Goal: Transaction & Acquisition: Complete application form

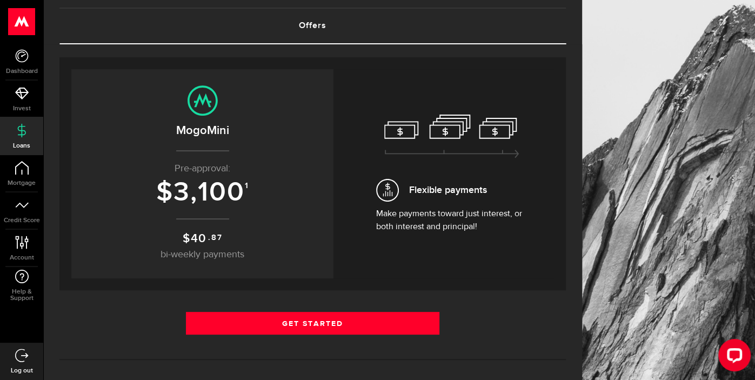
scroll to position [62, 0]
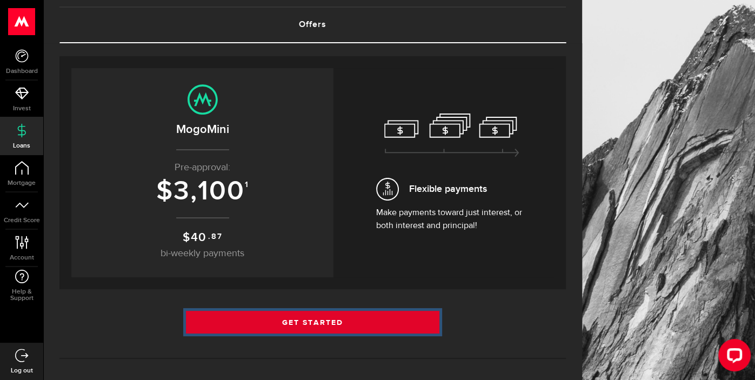
click at [335, 317] on link "Get Started" at bounding box center [313, 322] width 254 height 23
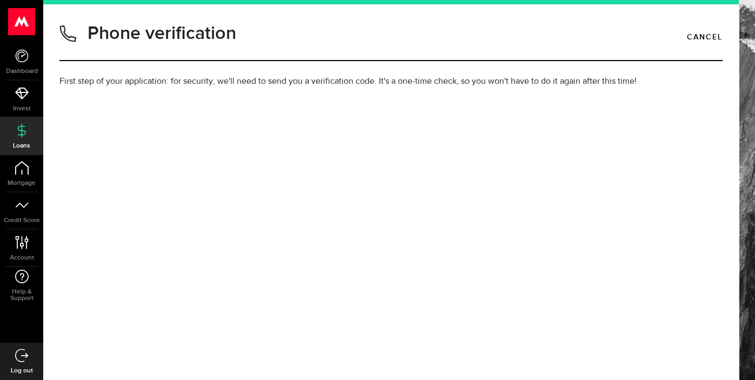
type input "5199828872"
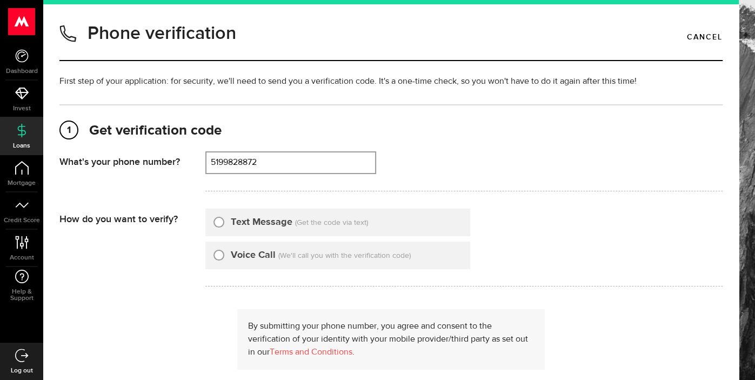
click at [278, 223] on label "Text Message" at bounding box center [262, 222] width 62 height 15
click at [224, 223] on input "Text Message" at bounding box center [219, 220] width 11 height 11
radio input "true"
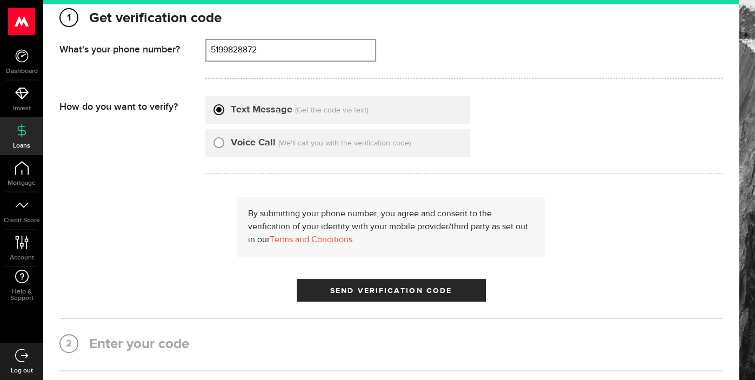
scroll to position [114, 0]
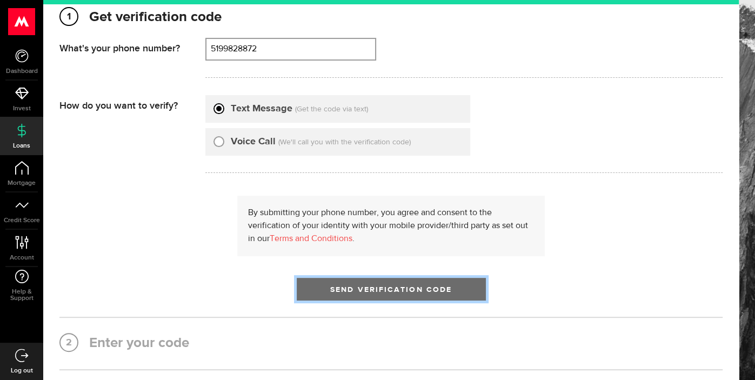
click at [424, 288] on span "Send Verification Code" at bounding box center [391, 290] width 122 height 8
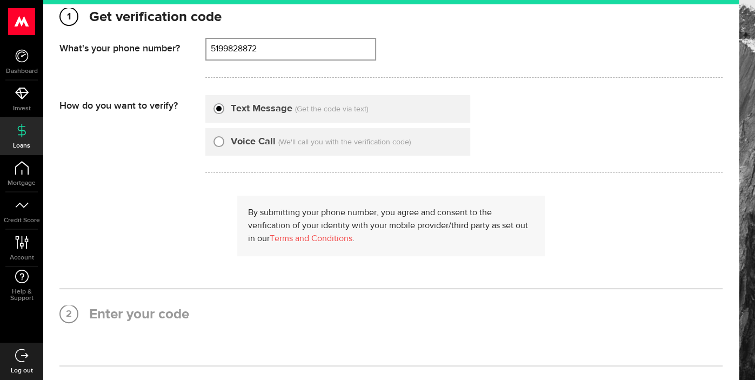
scroll to position [0, 0]
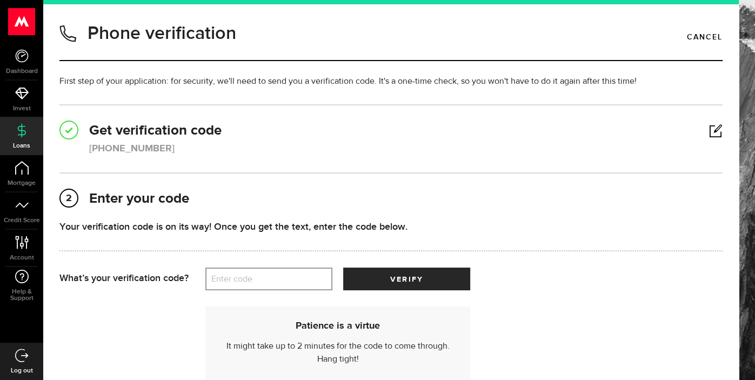
click at [263, 277] on label "Enter code" at bounding box center [268, 279] width 127 height 22
click at [263, 277] on input "Enter code" at bounding box center [268, 279] width 127 height 23
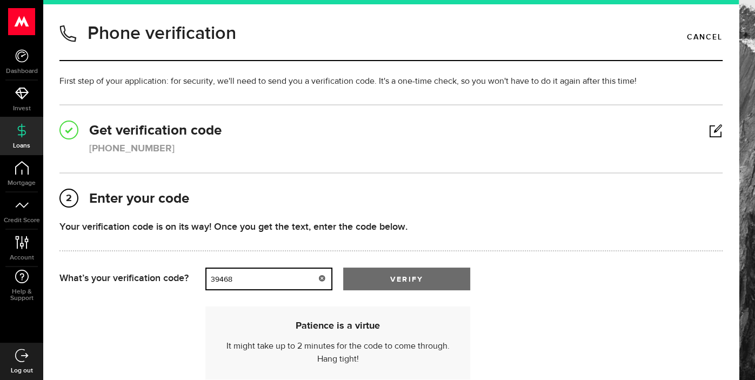
type input "39468"
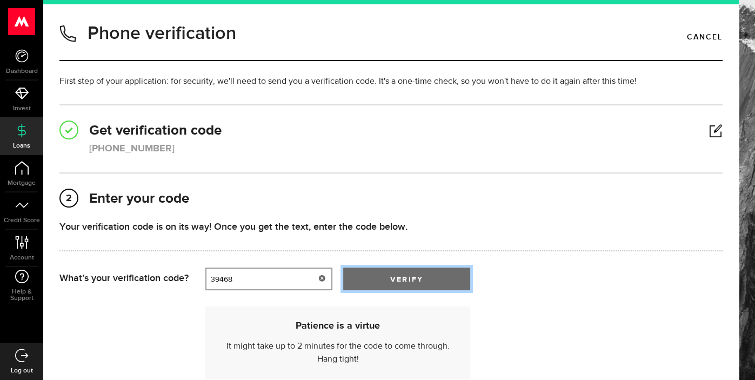
click at [396, 284] on button "verify" at bounding box center [406, 279] width 127 height 23
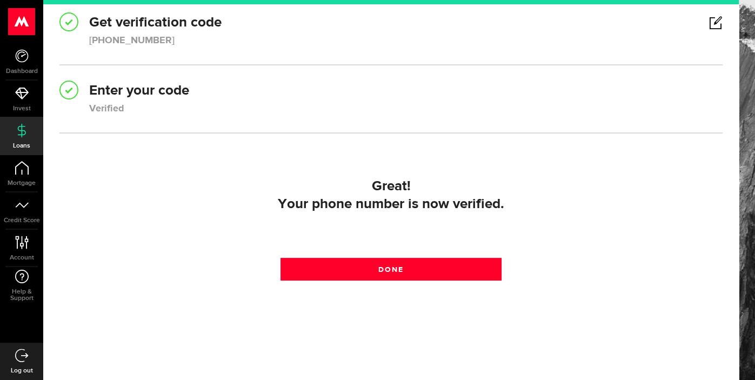
scroll to position [116, 0]
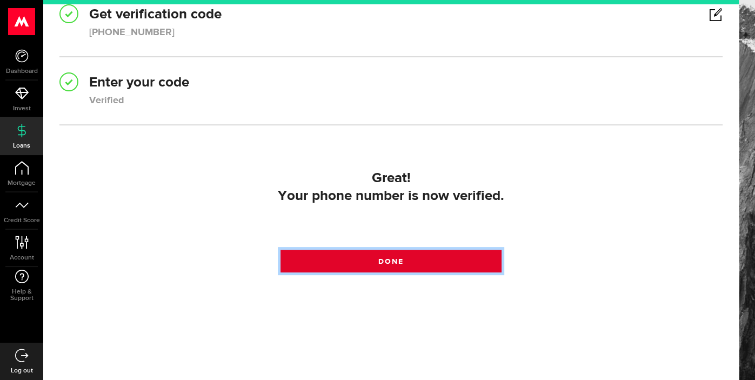
click at [420, 258] on link "Done" at bounding box center [391, 261] width 221 height 23
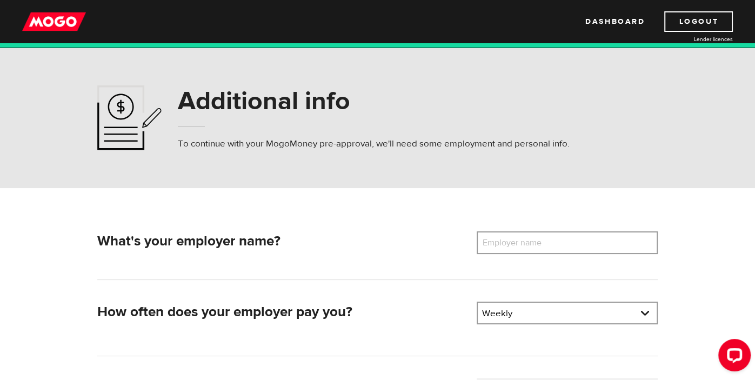
click at [556, 238] on label "Employer name" at bounding box center [520, 242] width 87 height 23
click at [556, 238] on input "Employer name" at bounding box center [567, 242] width 181 height 23
type input "windsor machine group"
click at [645, 314] on link at bounding box center [567, 313] width 179 height 21
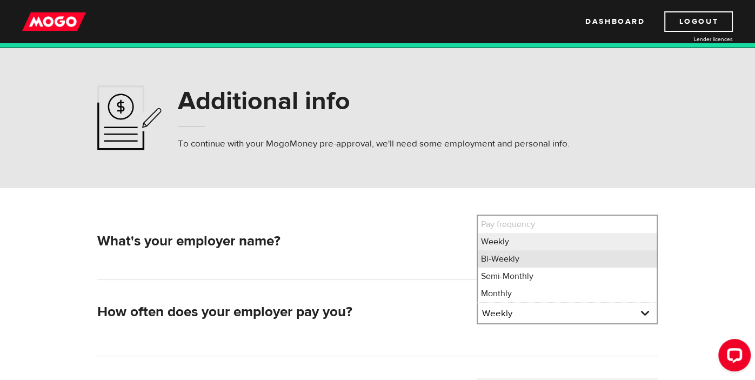
click at [523, 261] on li "Bi-Weekly" at bounding box center [567, 258] width 179 height 17
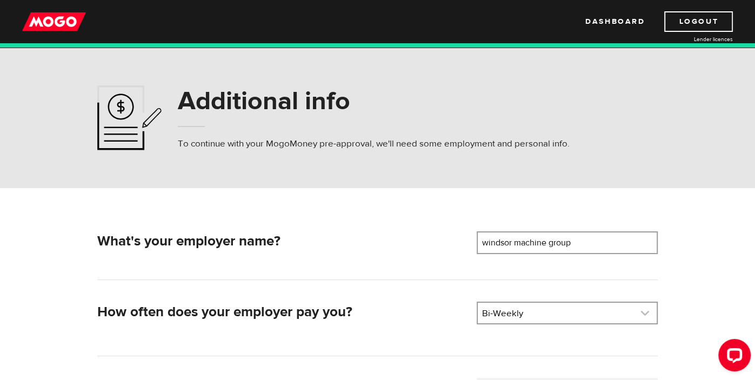
click at [586, 317] on link at bounding box center [567, 313] width 179 height 21
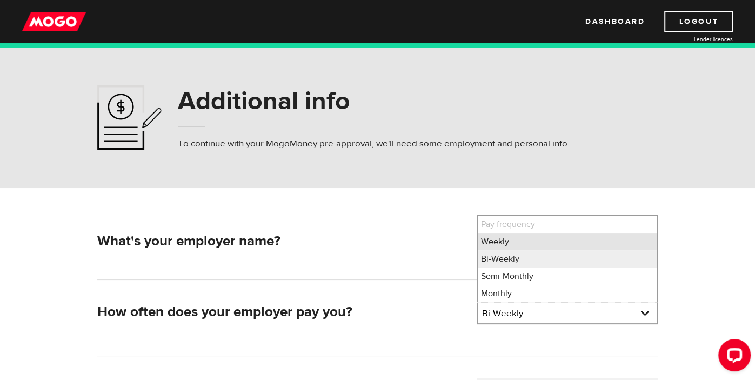
click at [528, 237] on li "Weekly" at bounding box center [567, 241] width 179 height 17
select select "1"
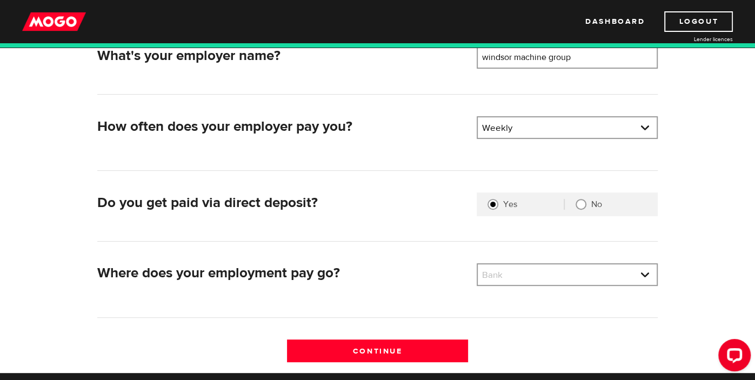
scroll to position [186, 0]
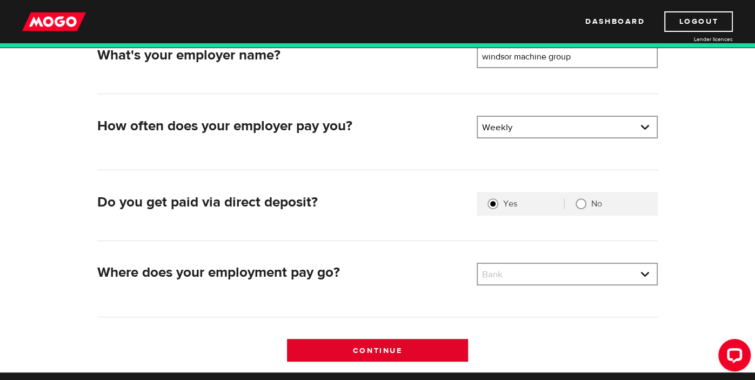
click at [403, 351] on input "Continue" at bounding box center [377, 350] width 181 height 23
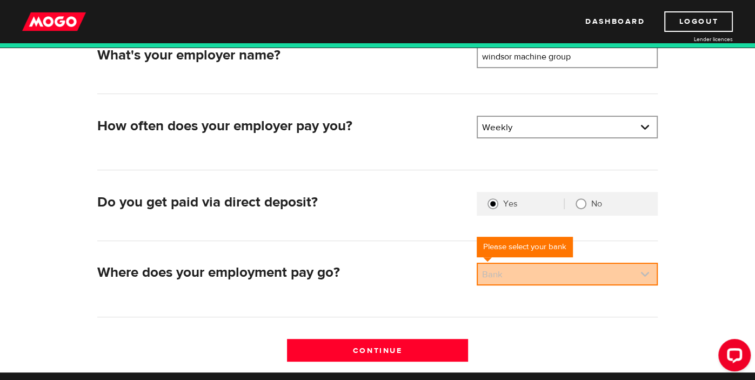
click at [605, 271] on link at bounding box center [567, 274] width 179 height 21
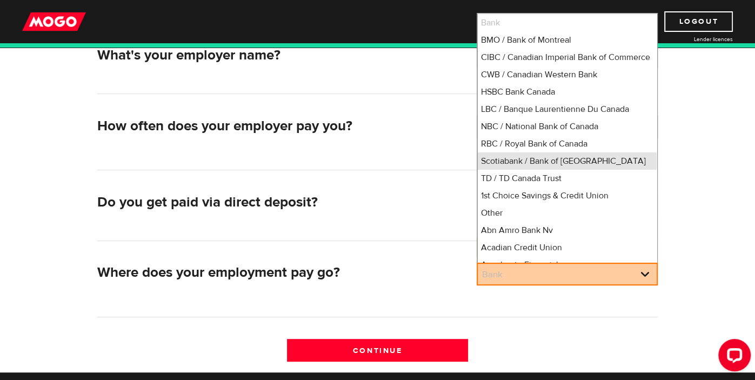
scroll to position [0, 0]
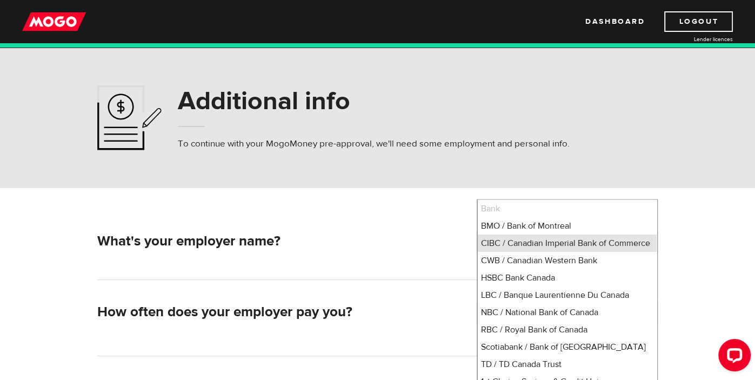
click at [551, 243] on li "CIBC / Canadian Imperial Bank of Commerce" at bounding box center [567, 243] width 179 height 17
select select "4"
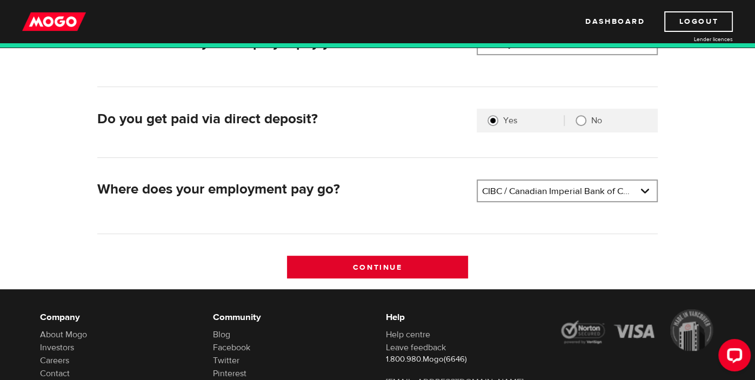
click at [430, 271] on input "Continue" at bounding box center [377, 267] width 181 height 23
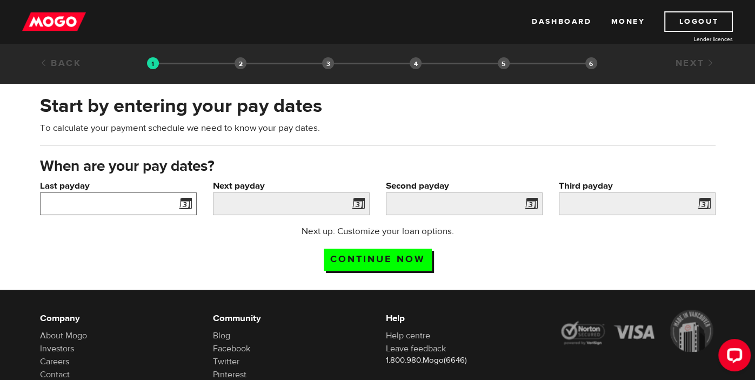
click at [158, 202] on input "Last payday" at bounding box center [118, 203] width 157 height 23
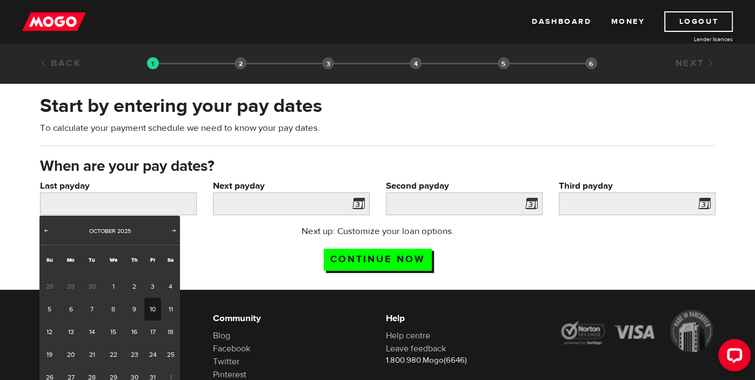
click at [146, 314] on link "10" at bounding box center [152, 309] width 17 height 23
type input "2025/10/10"
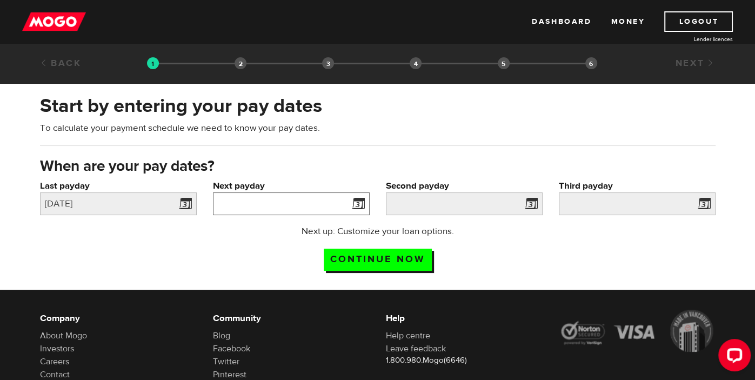
click at [283, 207] on input "Next payday" at bounding box center [291, 203] width 157 height 23
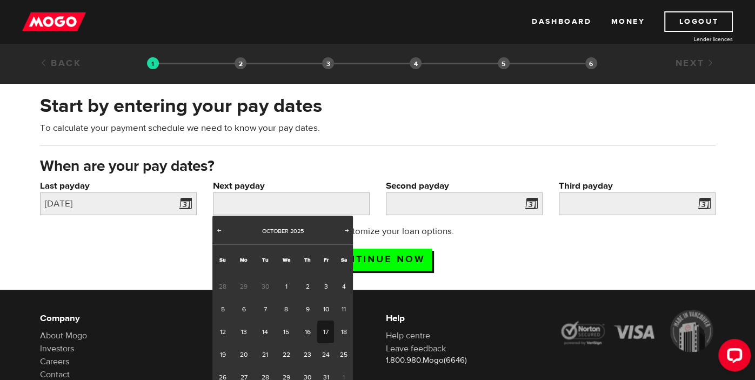
click at [323, 327] on link "17" at bounding box center [325, 332] width 17 height 23
type input "2025/10/17"
type input "2025/10/24"
type input "2025/10/31"
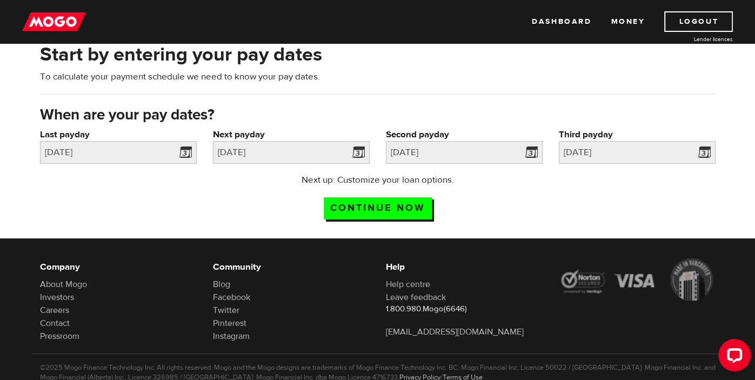
scroll to position [55, 0]
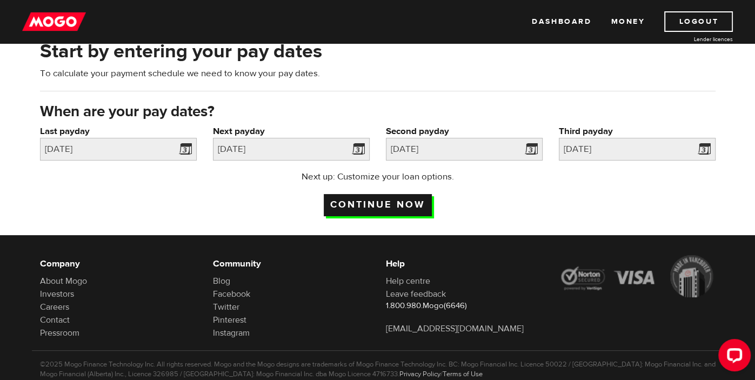
click at [408, 205] on input "Continue now" at bounding box center [378, 205] width 108 height 22
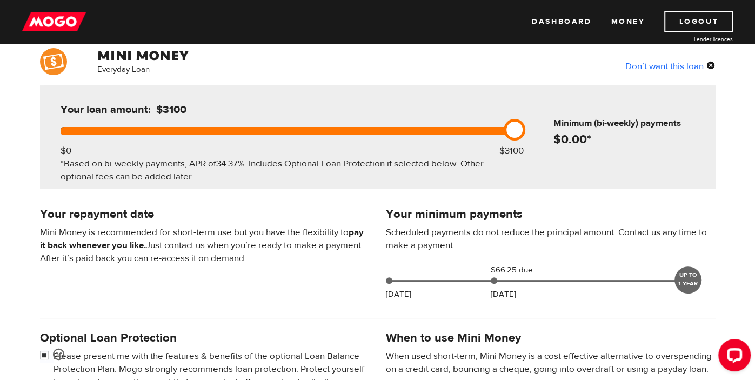
scroll to position [85, 0]
click at [681, 279] on div "UP TO 1 YEAR" at bounding box center [688, 279] width 27 height 27
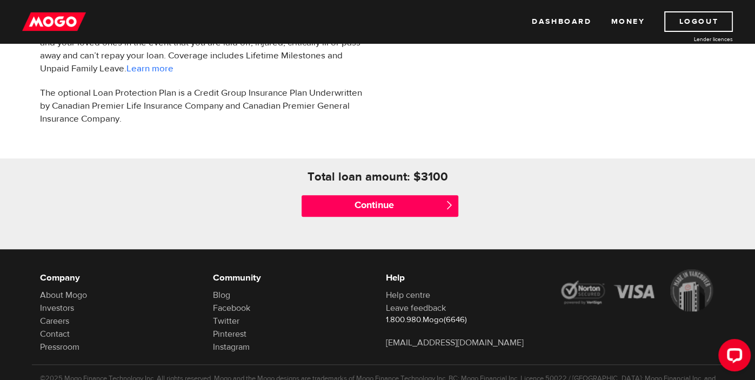
scroll to position [430, 0]
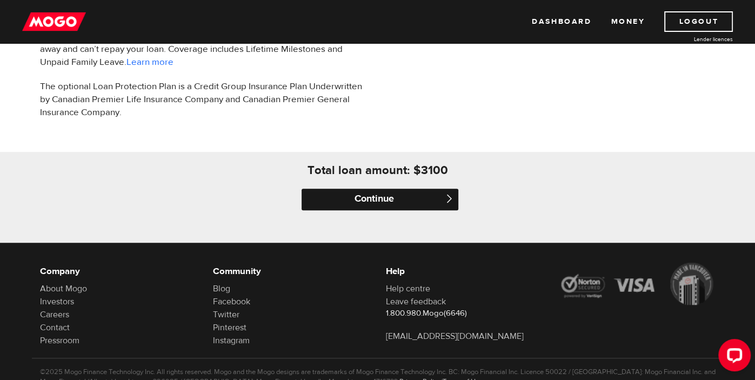
click at [431, 204] on input "Continue" at bounding box center [380, 200] width 157 height 22
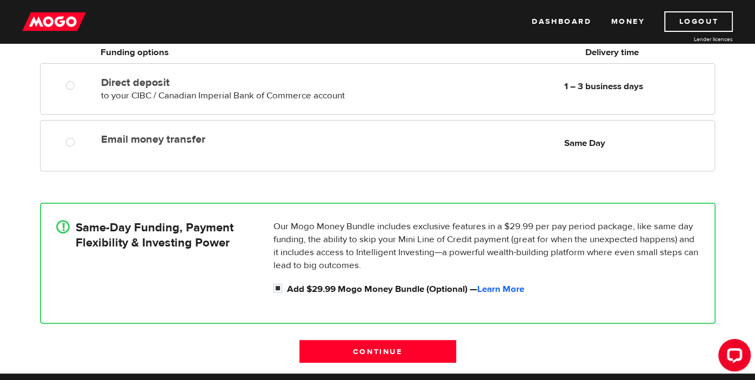
scroll to position [136, 0]
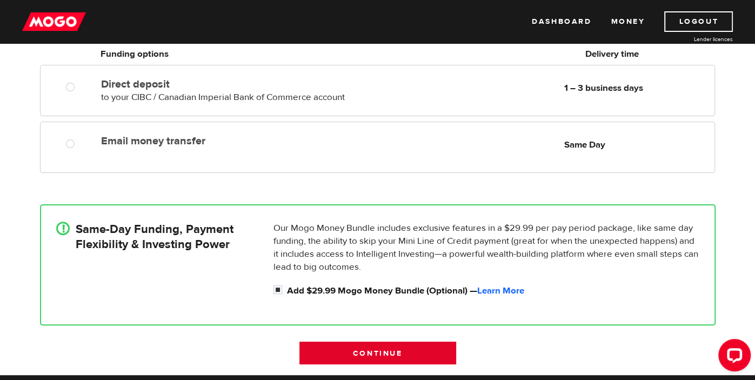
click at [388, 354] on input "Continue" at bounding box center [378, 353] width 157 height 23
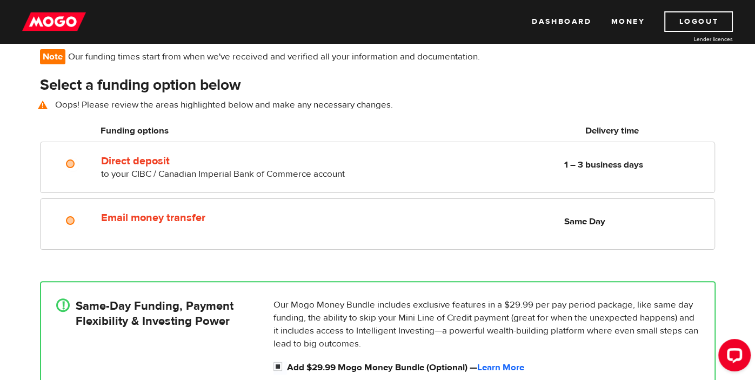
scroll to position [79, 0]
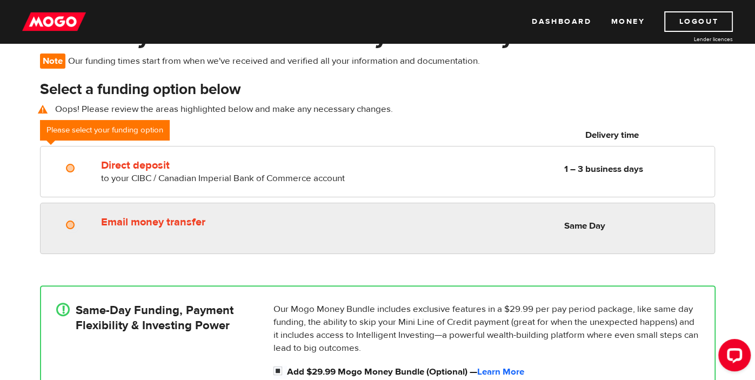
click at [78, 227] on input "Email money transfer" at bounding box center [73, 227] width 14 height 14
radio input "true"
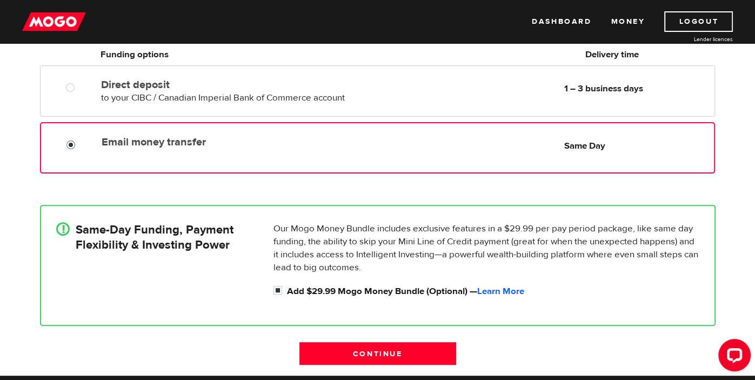
scroll to position [157, 0]
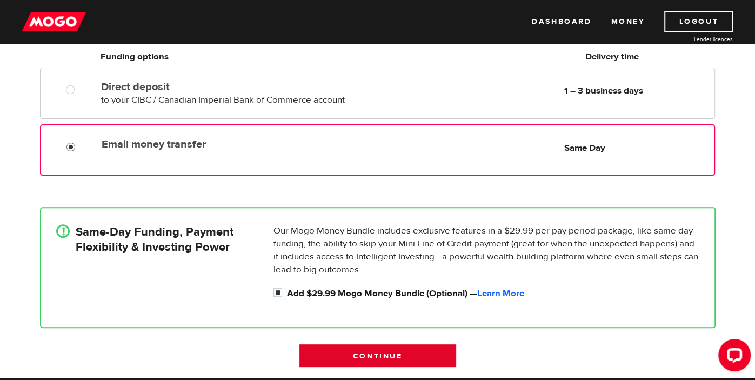
click at [433, 350] on input "Continue" at bounding box center [378, 355] width 157 height 23
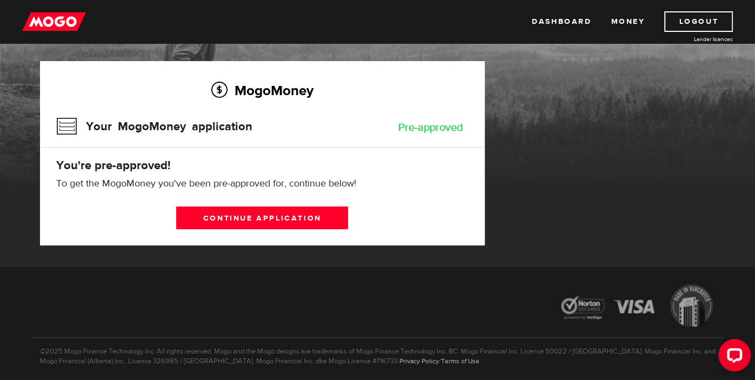
scroll to position [58, 0]
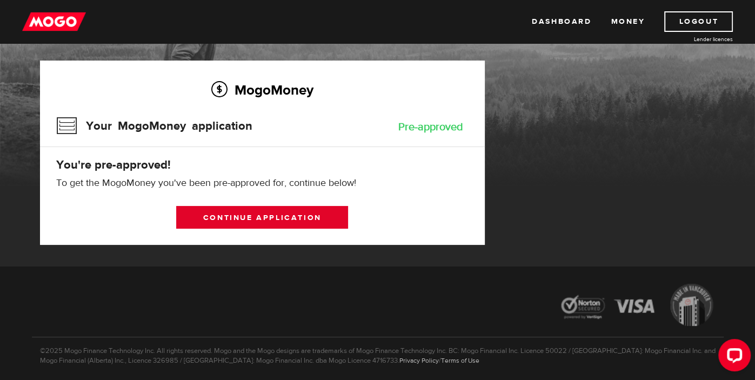
click at [310, 215] on link "Continue application" at bounding box center [262, 217] width 172 height 23
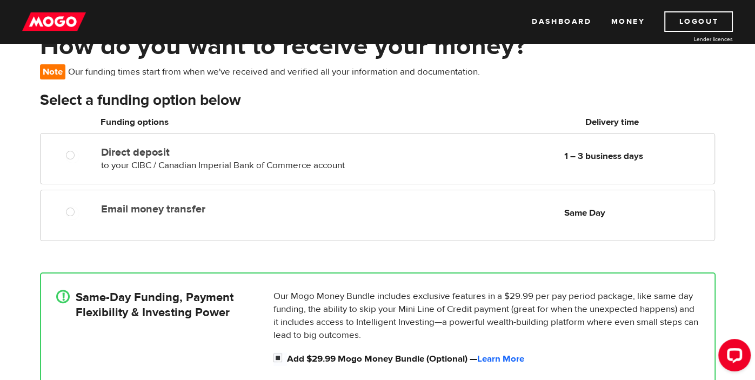
scroll to position [70, 0]
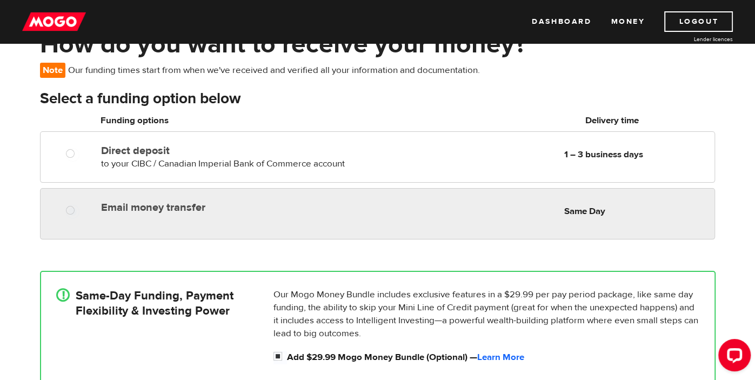
click at [387, 211] on div "Email money transfer Delivery in Same Day Same Day" at bounding box center [406, 207] width 618 height 21
radio input "true"
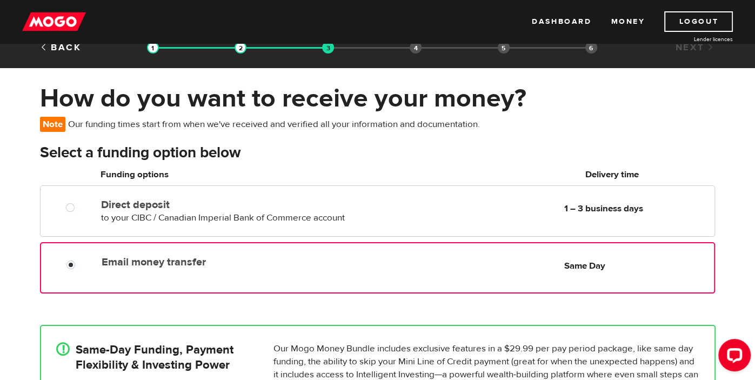
scroll to position [0, 0]
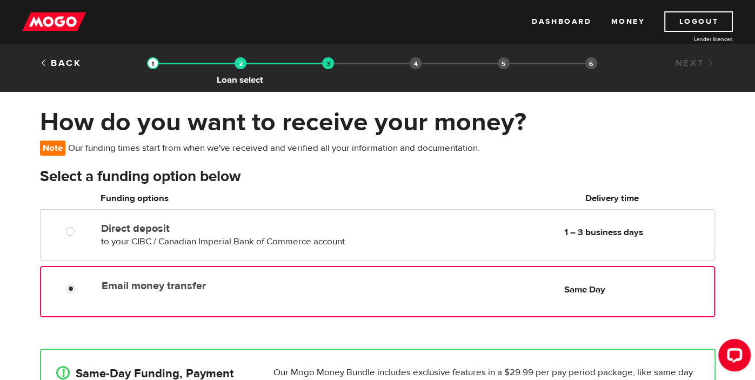
click at [241, 63] on img at bounding box center [241, 63] width 12 height 12
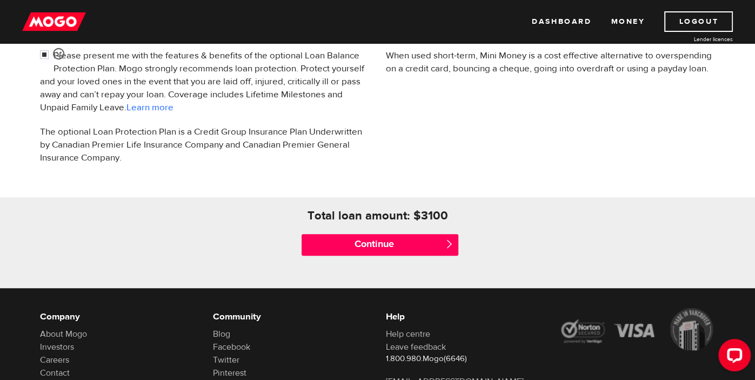
scroll to position [387, 0]
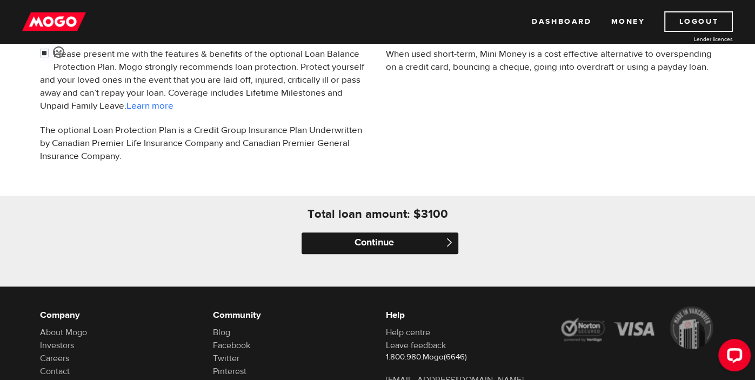
click at [435, 236] on input "Continue" at bounding box center [380, 244] width 157 height 22
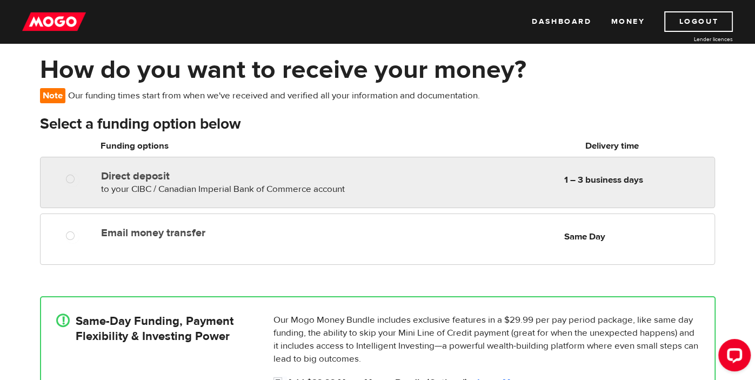
scroll to position [46, 0]
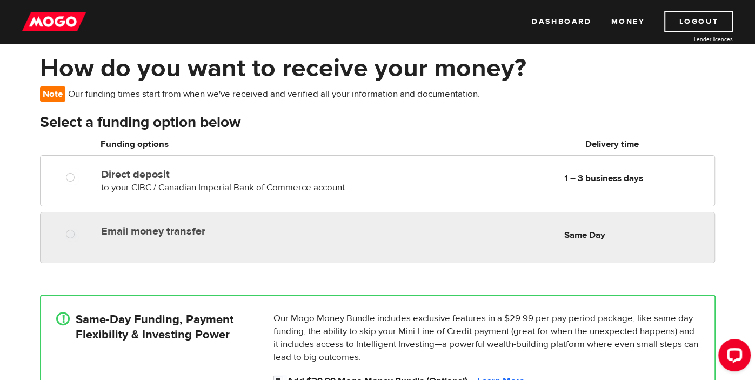
click at [394, 224] on div "Email money transfer Delivery in Same Day Same Day" at bounding box center [406, 231] width 618 height 21
radio input "true"
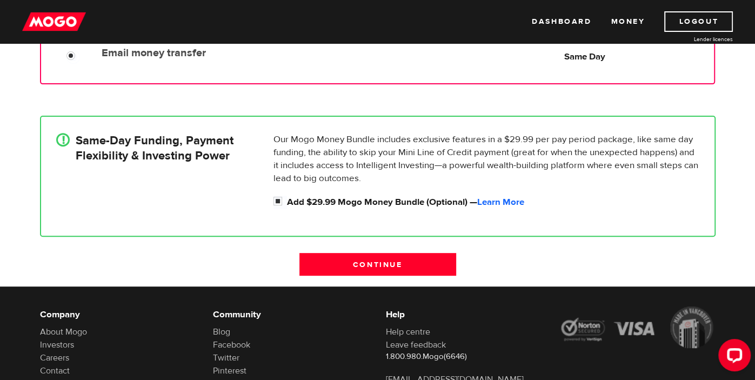
scroll to position [227, 0]
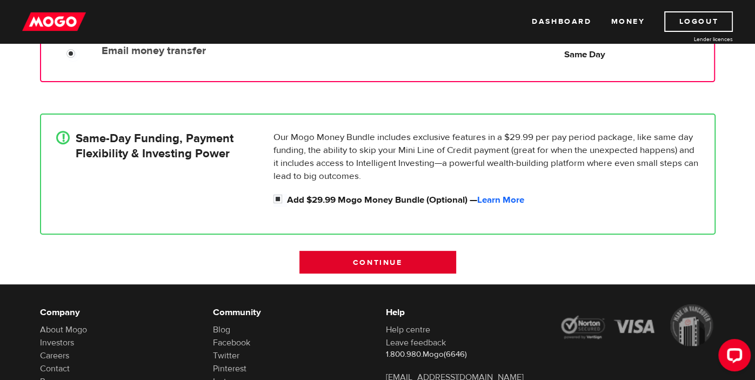
click at [403, 262] on input "Continue" at bounding box center [378, 262] width 157 height 23
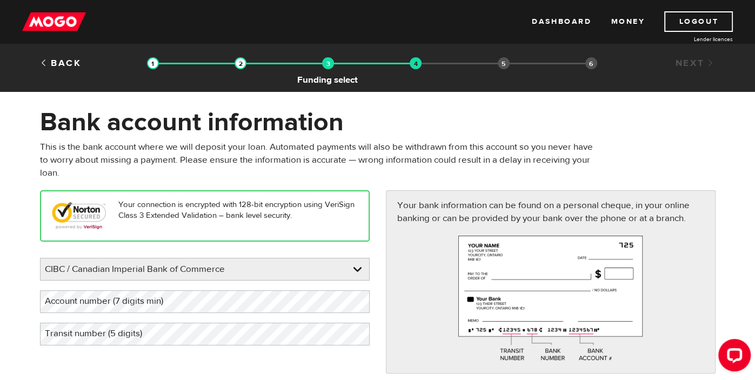
click at [327, 67] on img at bounding box center [328, 63] width 12 height 12
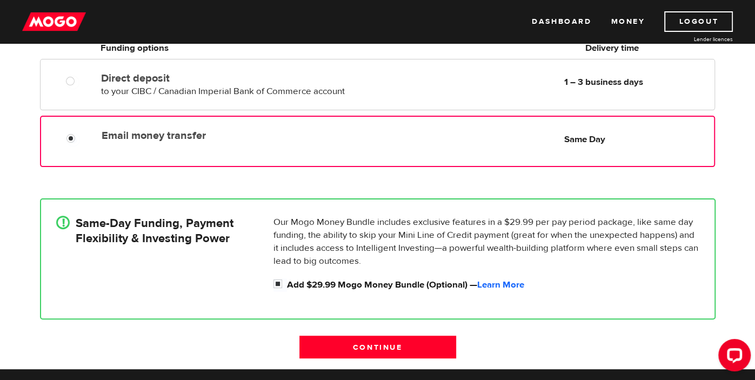
scroll to position [144, 0]
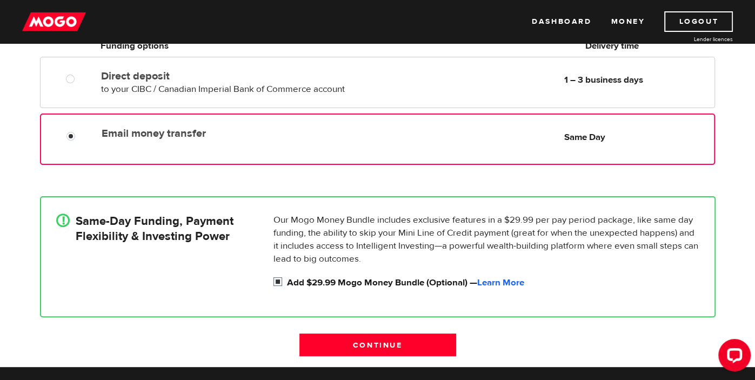
click at [280, 282] on input "Add $29.99 Mogo Money Bundle (Optional) — Learn More" at bounding box center [281, 283] width 14 height 14
checkbox input "false"
radio input "false"
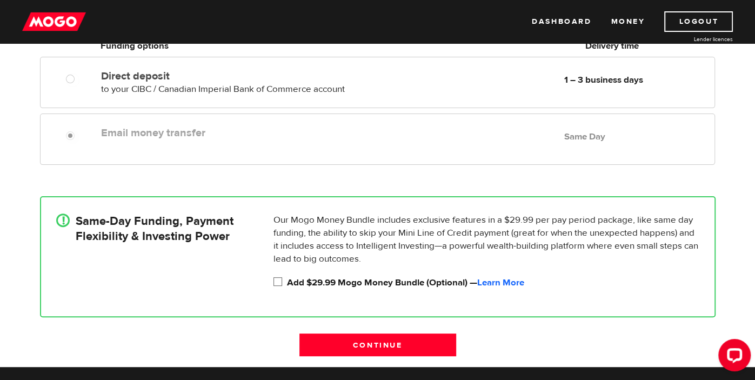
click at [278, 283] on input "Add $29.99 Mogo Money Bundle (Optional) — Learn More" at bounding box center [281, 283] width 14 height 14
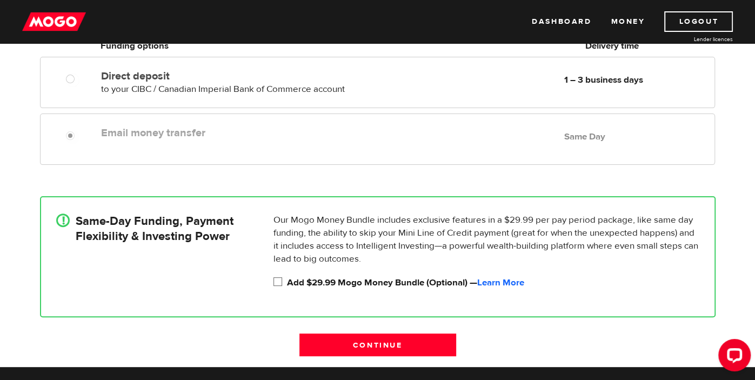
checkbox input "true"
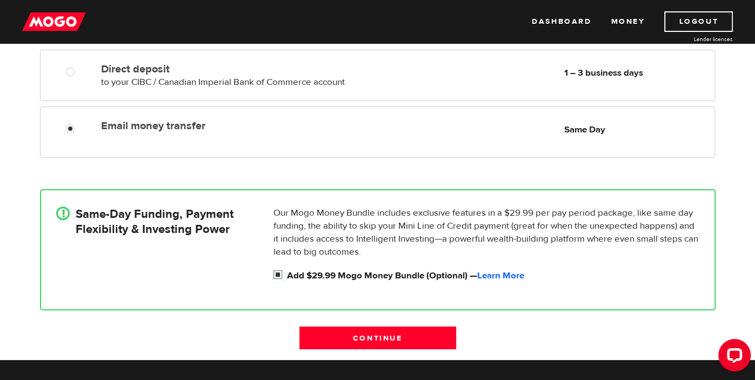
scroll to position [152, 0]
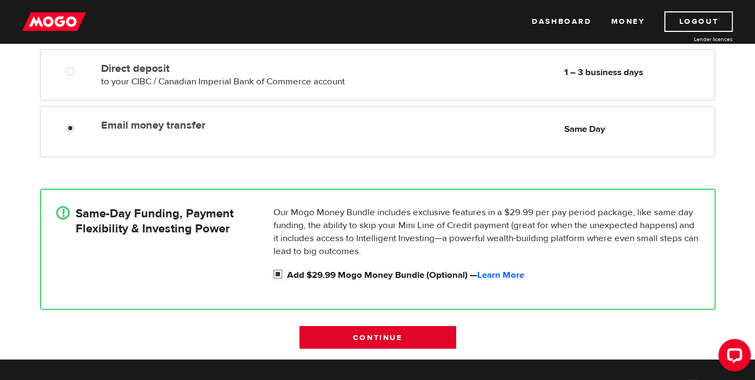
click at [384, 336] on input "Continue" at bounding box center [378, 337] width 157 height 23
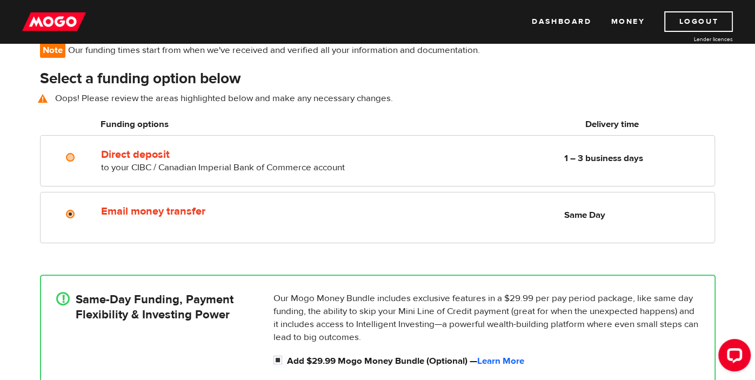
scroll to position [79, 0]
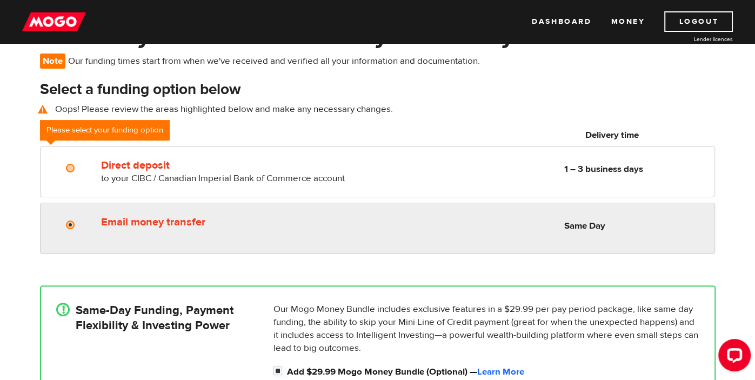
click at [148, 236] on div "Email money transfer Delivery in Same Day Same Day" at bounding box center [377, 228] width 675 height 51
radio input "true"
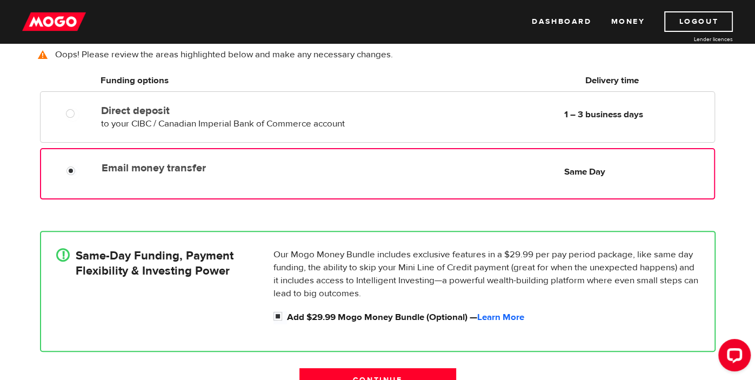
scroll to position [143, 0]
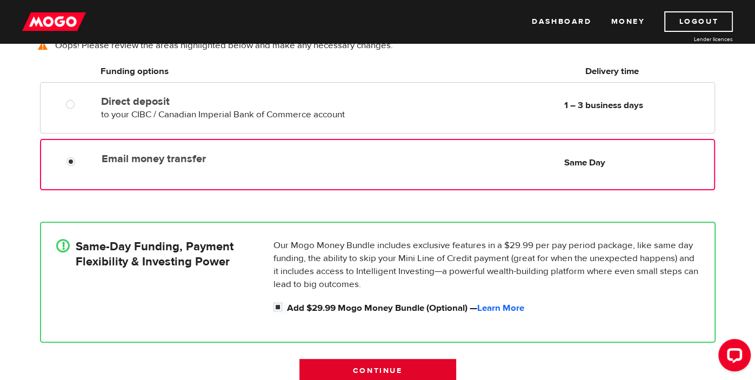
click at [435, 366] on input "Continue" at bounding box center [378, 370] width 157 height 23
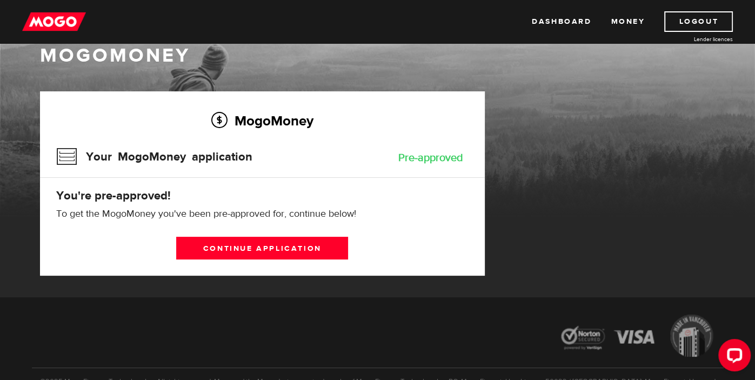
scroll to position [29, 0]
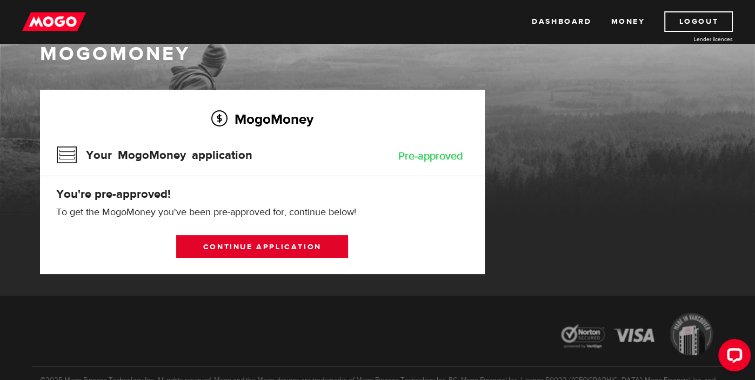
click at [312, 249] on link "Continue application" at bounding box center [262, 246] width 172 height 23
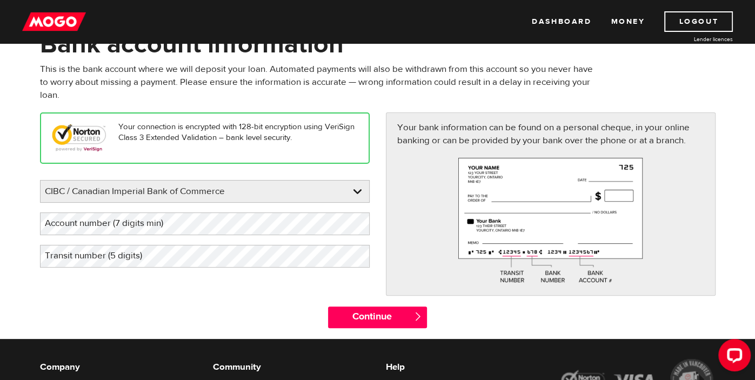
scroll to position [70, 0]
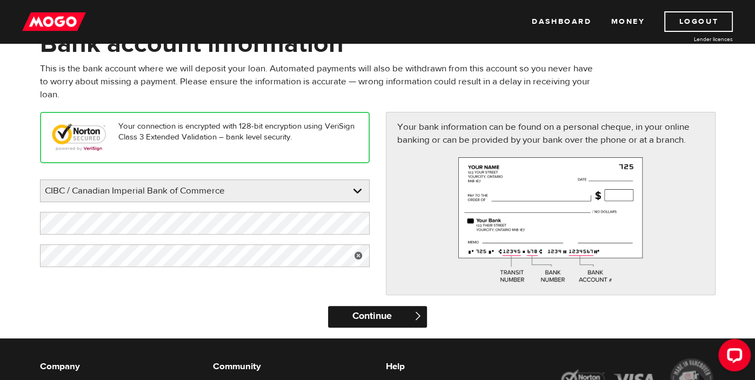
click at [395, 315] on input "Continue" at bounding box center [377, 317] width 99 height 22
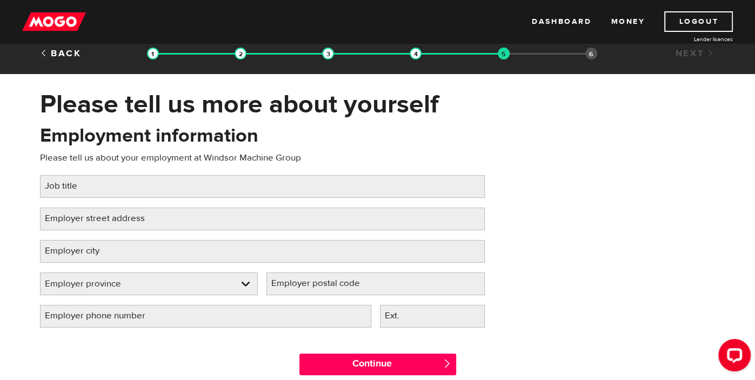
scroll to position [11, 0]
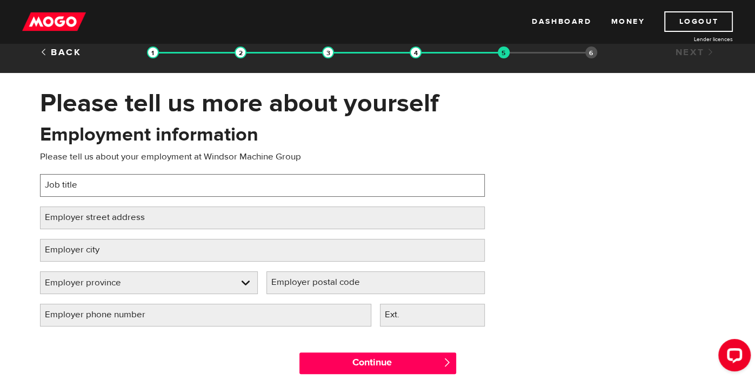
click at [463, 183] on input "Job title" at bounding box center [262, 185] width 445 height 23
type input "M"
type input "general labour"
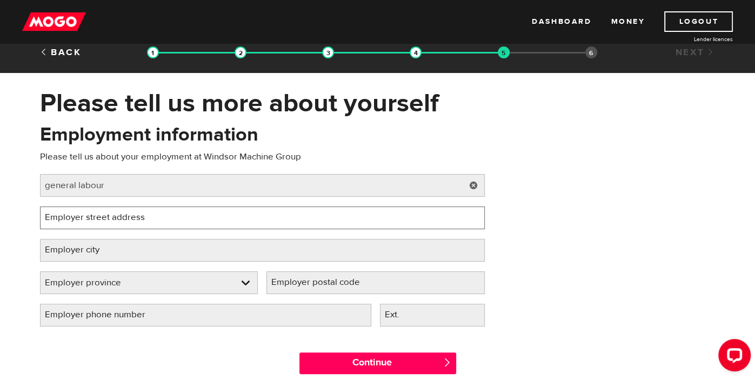
click at [227, 213] on input "Employer street address" at bounding box center [262, 218] width 445 height 23
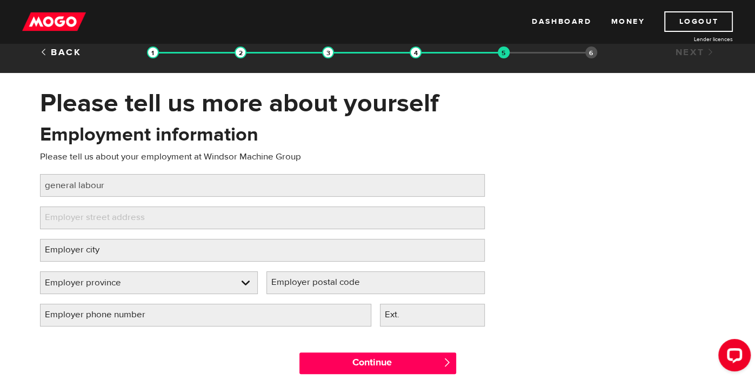
click at [135, 217] on label "Employer street address" at bounding box center [103, 218] width 127 height 22
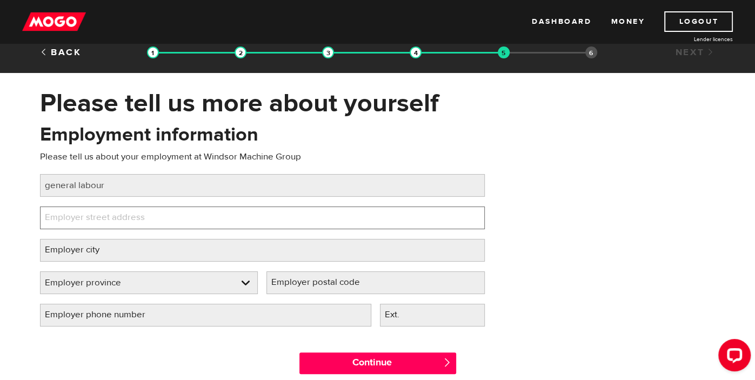
click at [135, 217] on input "Employer street address" at bounding box center [262, 218] width 445 height 23
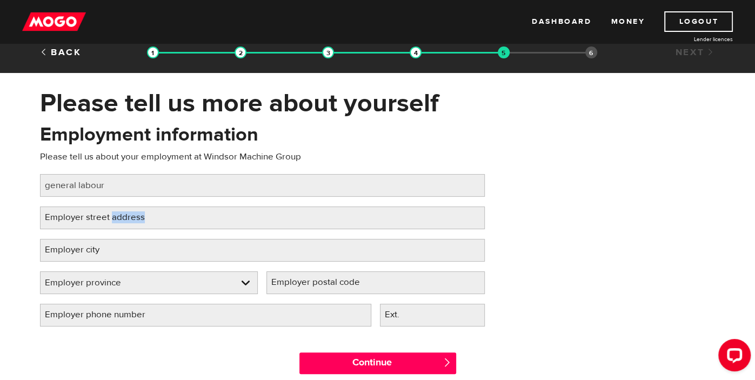
click at [103, 216] on label "Employer street address" at bounding box center [103, 218] width 127 height 22
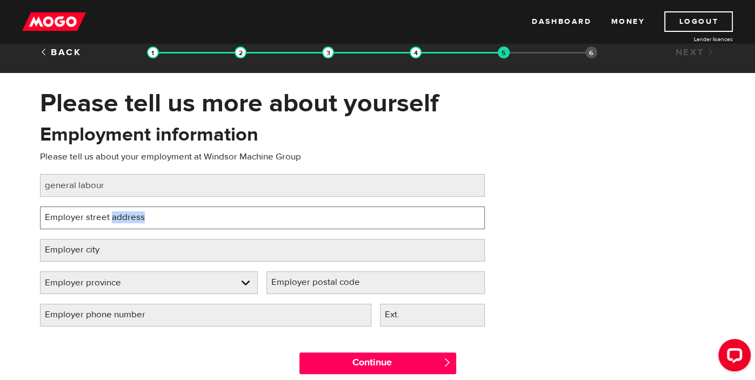
click at [103, 216] on input "Employer street address" at bounding box center [262, 218] width 445 height 23
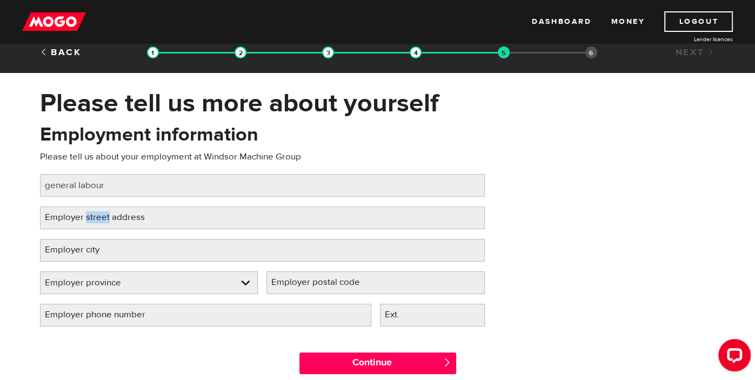
click at [78, 215] on label "Employer street address" at bounding box center [103, 218] width 127 height 22
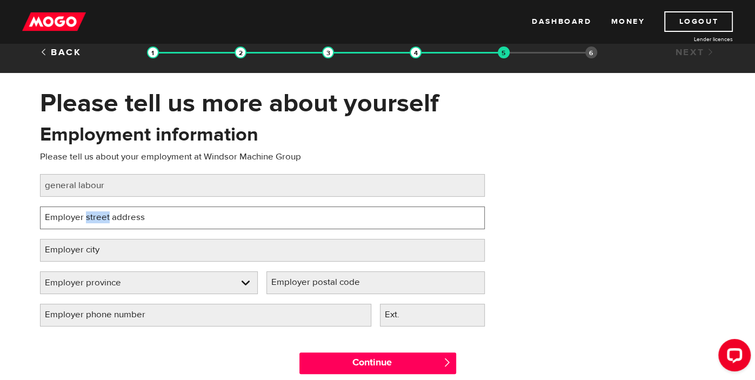
click at [78, 215] on input "Employer street address" at bounding box center [262, 218] width 445 height 23
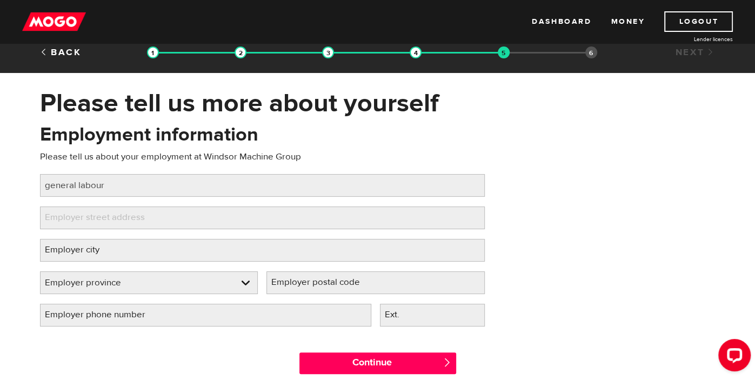
click at [78, 215] on label "Employer street address" at bounding box center [103, 218] width 127 height 22
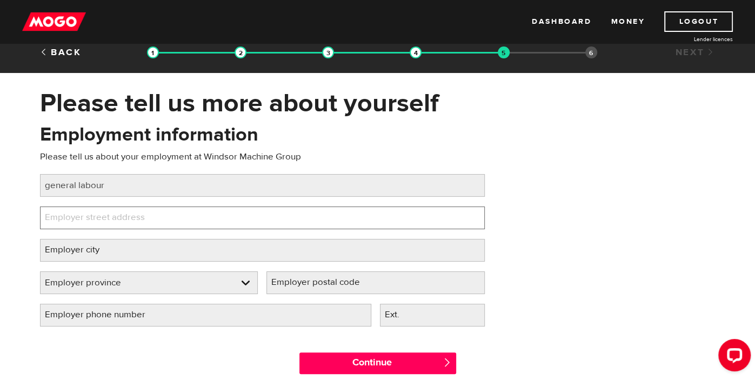
click at [78, 215] on input "Employer street address" at bounding box center [262, 218] width 445 height 23
paste input "7085 Smith Industrial Dr, McGregor, ON N0R 1J0"
type input "7085 Smith Industrial Dr, McGregor, ON N0R 1J0"
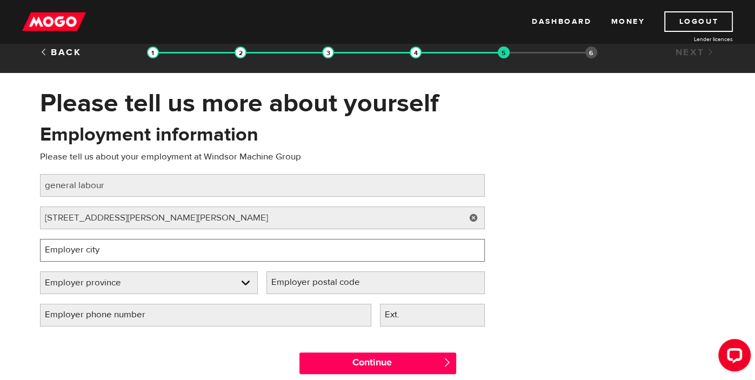
click at [156, 251] on input "Employer city" at bounding box center [262, 250] width 445 height 23
click at [130, 254] on input "Employer city" at bounding box center [262, 250] width 445 height 23
type input "McGregor"
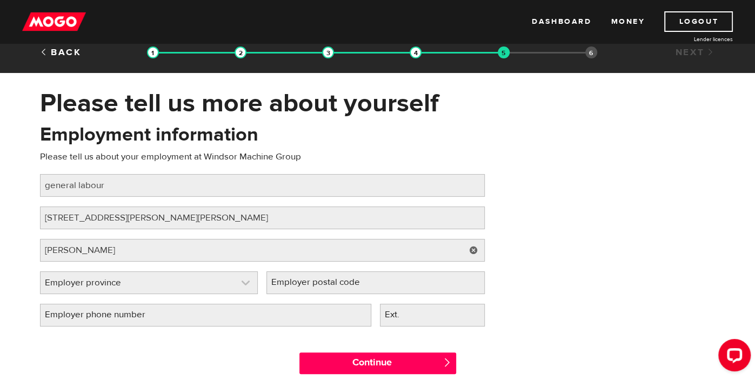
click at [191, 277] on link at bounding box center [149, 283] width 217 height 22
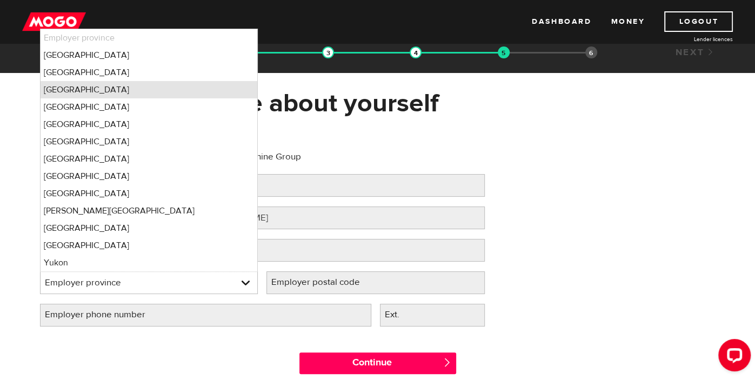
click at [97, 92] on li "Ontario" at bounding box center [149, 89] width 217 height 17
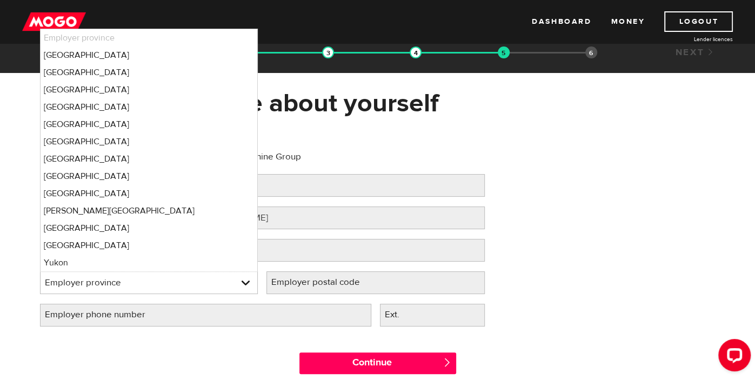
select select "ON"
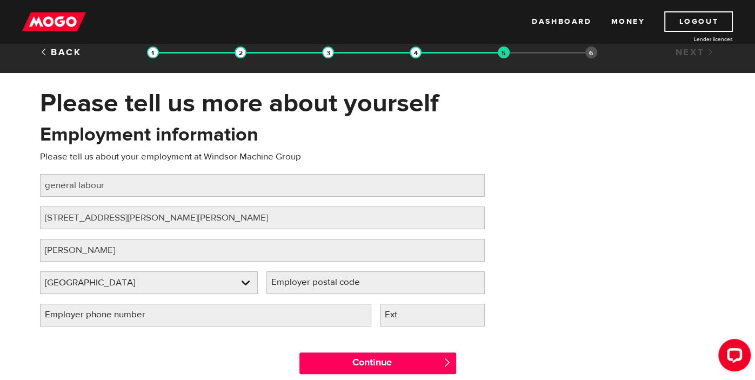
click at [332, 287] on label "Employer postal code" at bounding box center [325, 282] width 116 height 22
click at [332, 287] on input "Employer postal code" at bounding box center [376, 282] width 218 height 23
type input "N0R1J0"
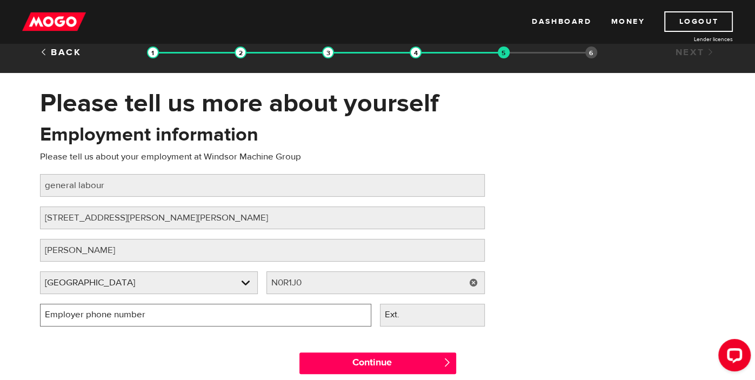
click at [245, 317] on input "Employer phone number" at bounding box center [205, 315] width 331 height 23
click at [101, 315] on input "Employer phone number" at bounding box center [205, 315] width 331 height 23
type input "(519) 726-4010"
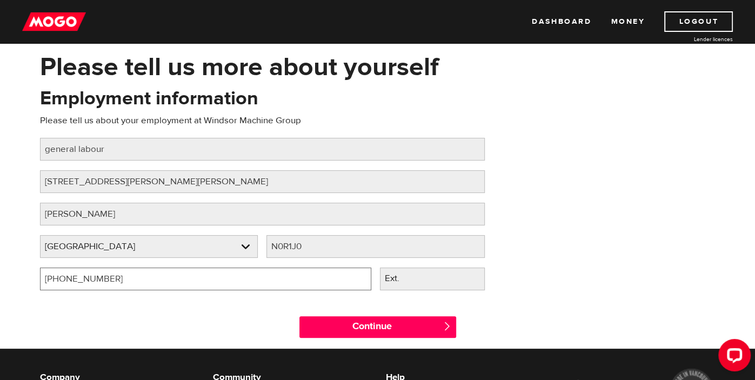
scroll to position [50, 0]
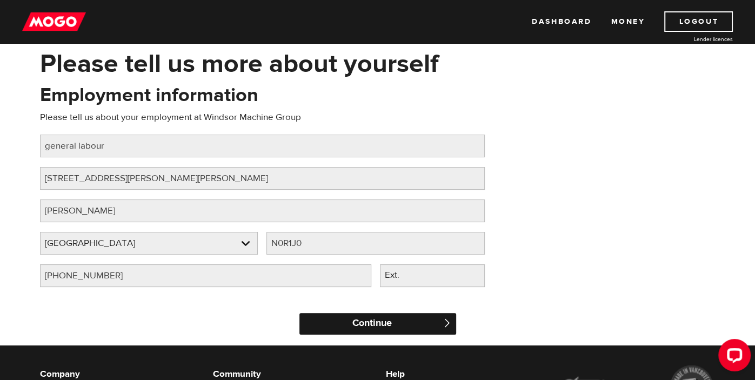
click at [428, 327] on input "Continue" at bounding box center [378, 324] width 157 height 22
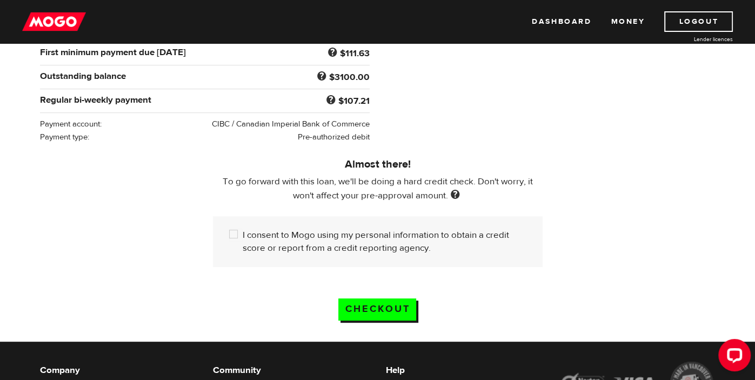
scroll to position [226, 0]
click at [232, 238] on input "I consent to Mogo using my personal information to obtain a credit score or rep…" at bounding box center [236, 236] width 14 height 14
checkbox input "true"
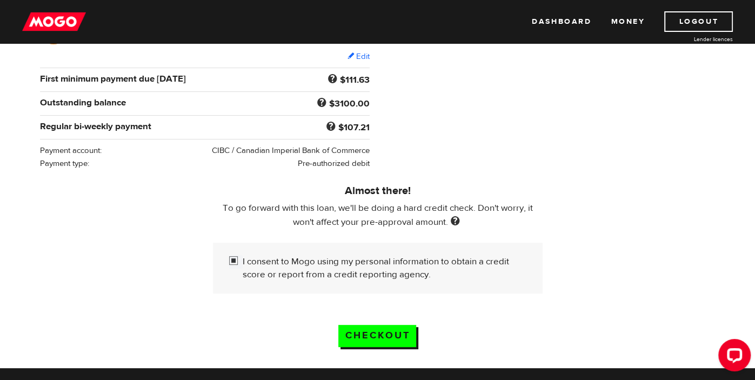
scroll to position [200, 0]
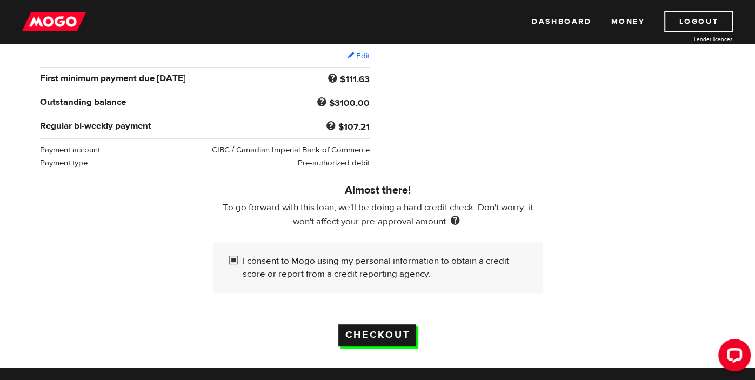
click at [409, 337] on input "Checkout" at bounding box center [377, 335] width 78 height 22
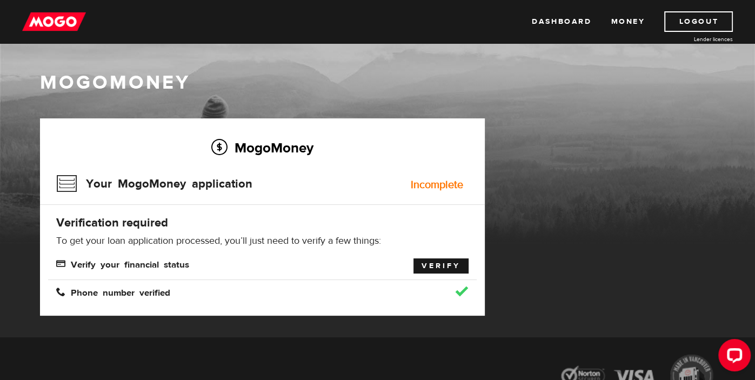
click at [430, 266] on link "Verify" at bounding box center [441, 265] width 55 height 15
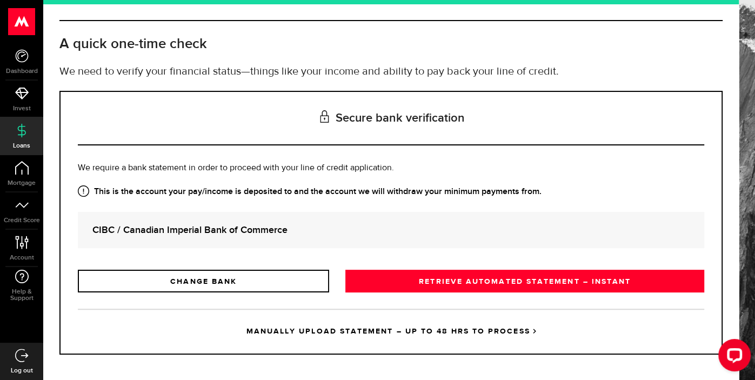
scroll to position [44, 0]
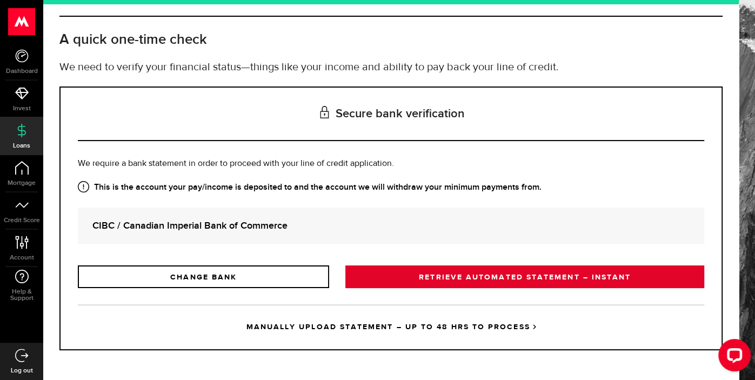
click at [453, 281] on link "RETRIEVE AUTOMATED STATEMENT – INSTANT" at bounding box center [525, 276] width 359 height 23
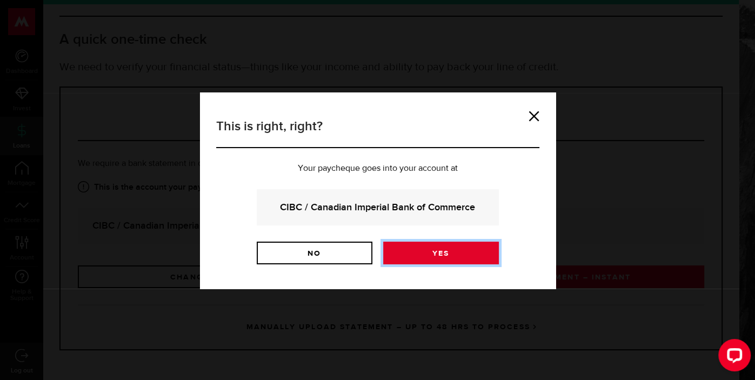
click at [436, 250] on link "Yes" at bounding box center [441, 253] width 116 height 23
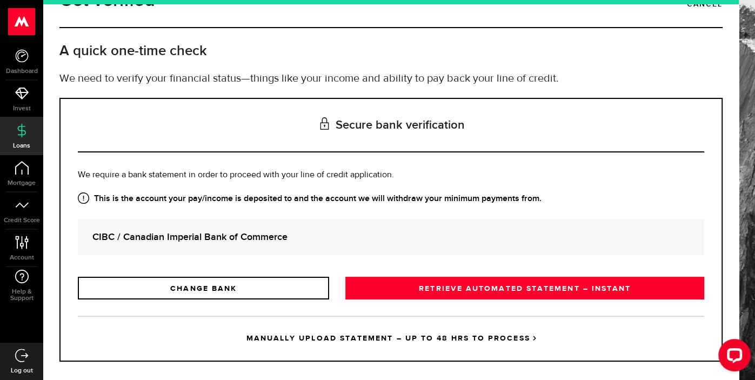
scroll to position [35, 0]
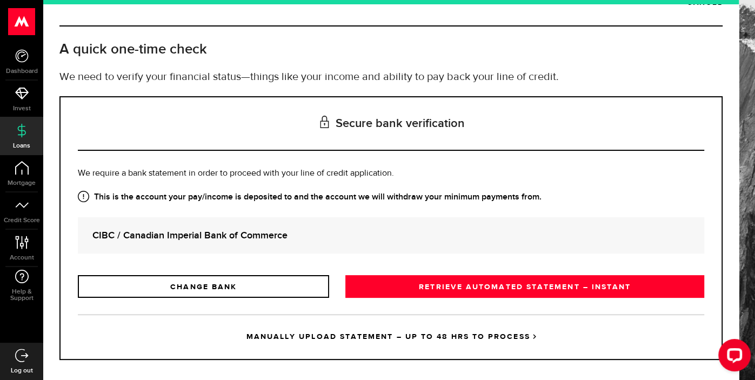
click at [342, 337] on link "MANUALLY UPLOAD STATEMENT – UP TO 48 HRS TO PROCESS" at bounding box center [391, 336] width 627 height 45
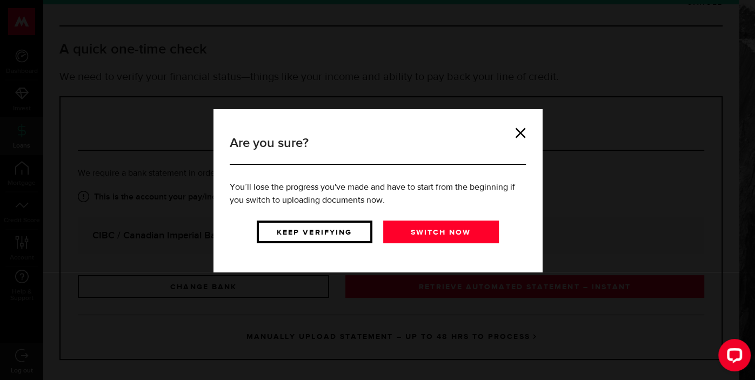
click at [337, 236] on link "Keep verifying" at bounding box center [315, 232] width 116 height 23
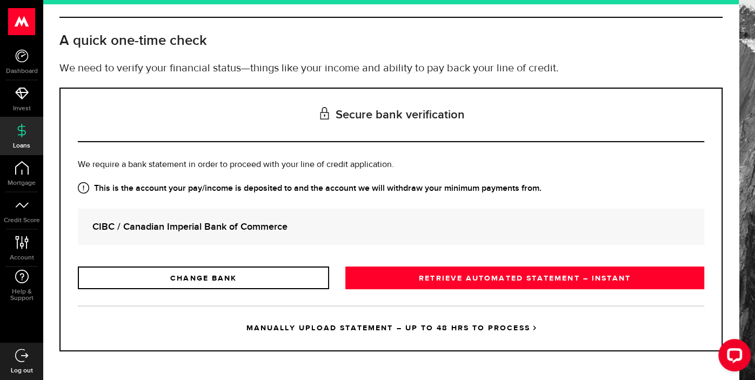
scroll to position [44, 0]
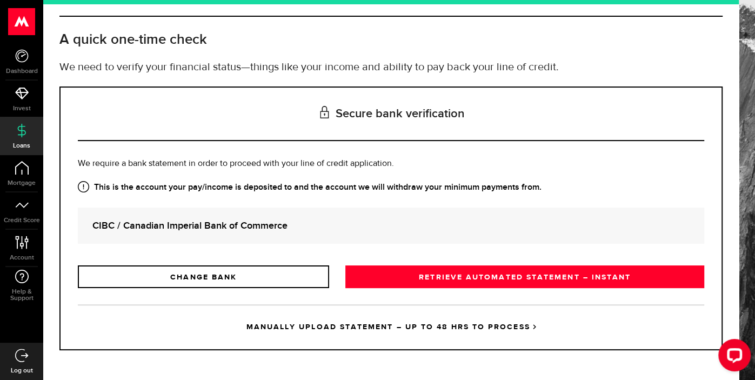
click at [329, 228] on strong "CIBC / Canadian Imperial Bank of Commerce" at bounding box center [390, 225] width 597 height 15
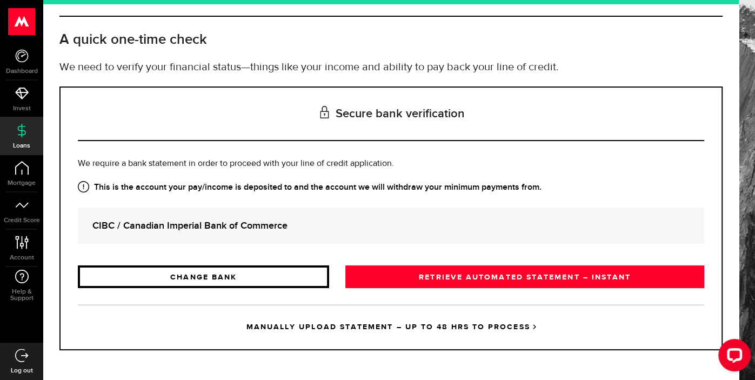
click at [280, 272] on link "CHANGE BANK" at bounding box center [203, 276] width 251 height 23
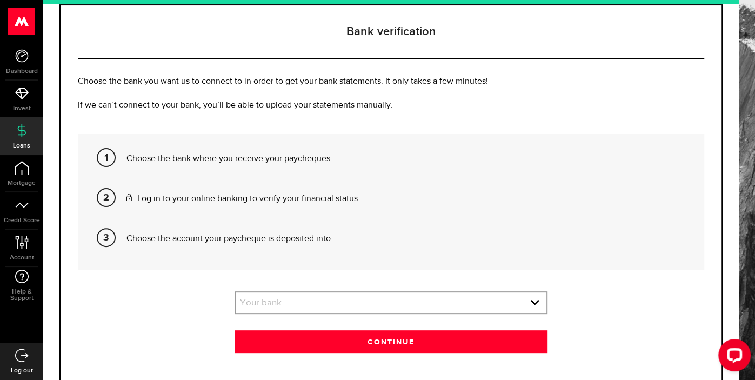
scroll to position [129, 0]
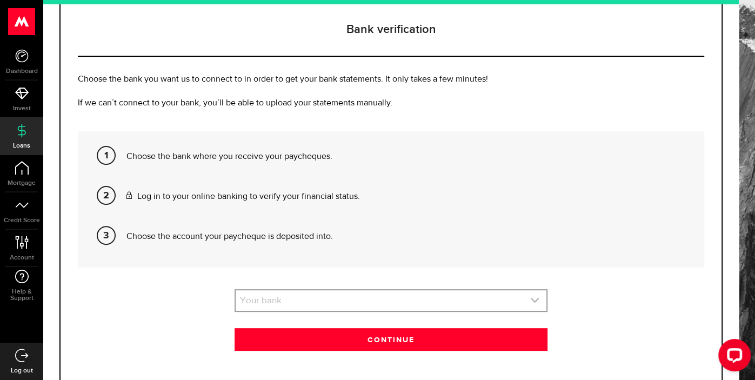
click at [421, 298] on link "expand select" at bounding box center [391, 300] width 311 height 21
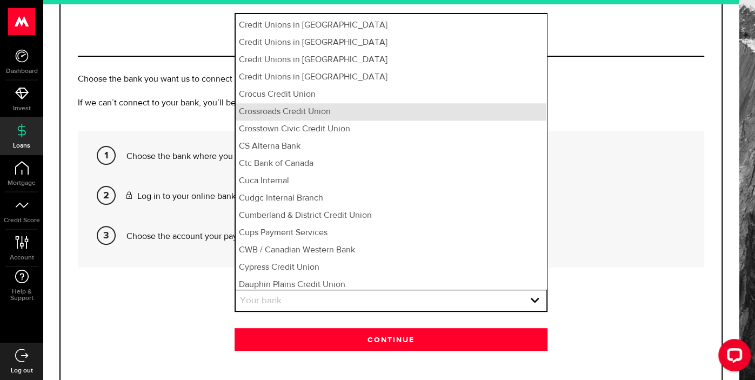
scroll to position [3354, 0]
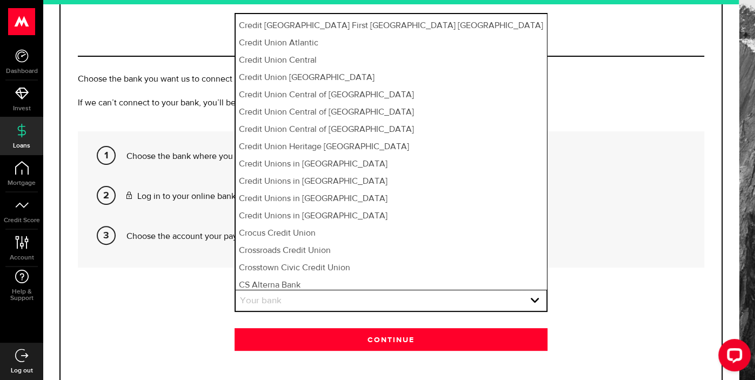
click at [600, 77] on p "Choose the bank you want us to connect to in order to get your bank statements.…" at bounding box center [391, 79] width 627 height 13
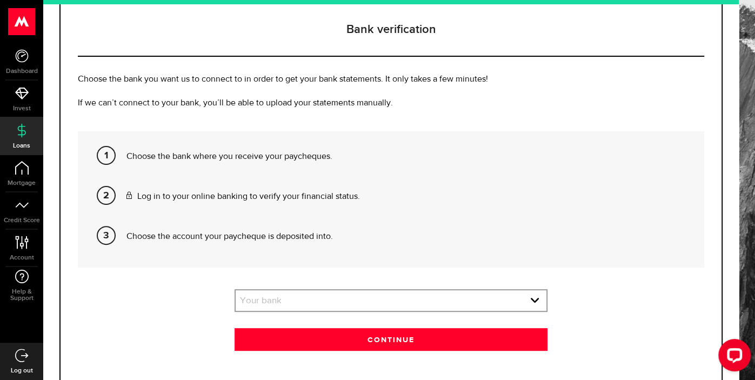
scroll to position [166, 0]
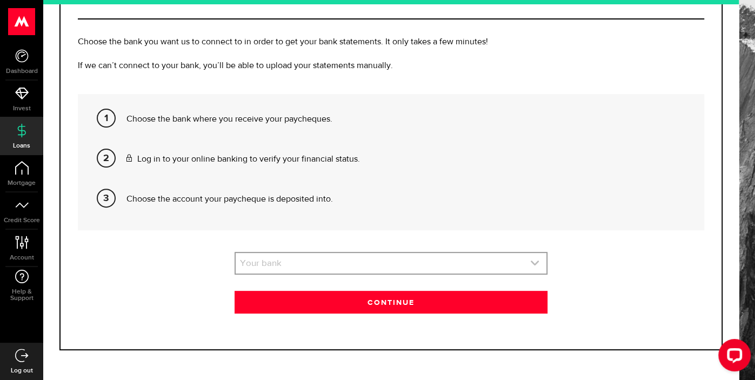
click at [462, 259] on link "expand select" at bounding box center [391, 263] width 311 height 21
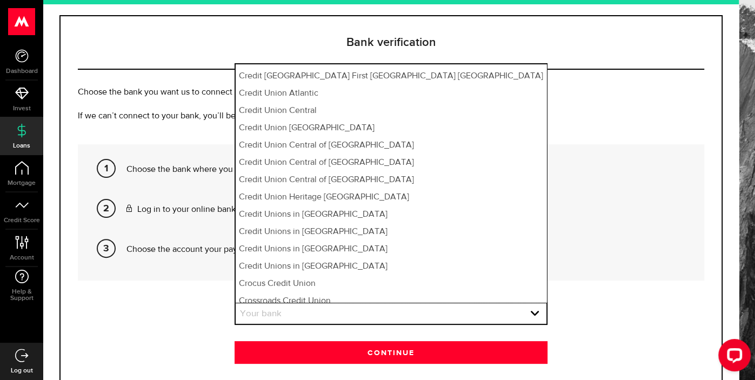
scroll to position [115, 0]
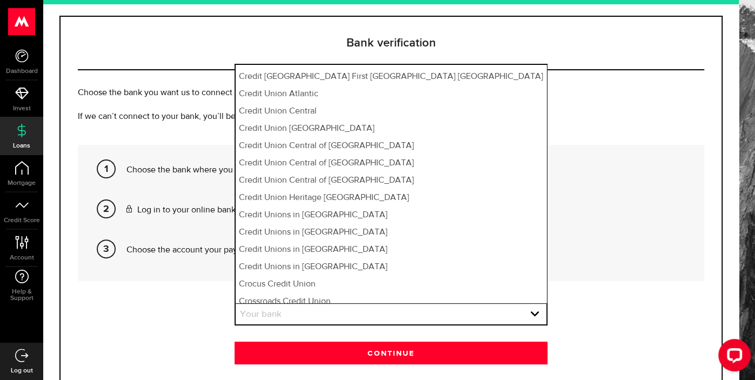
select select "6"
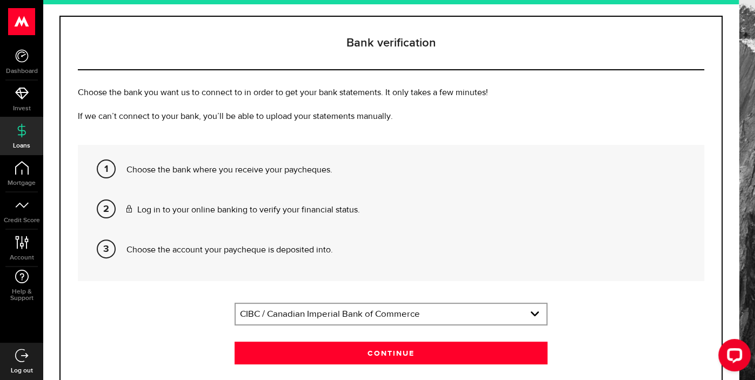
scroll to position [166, 0]
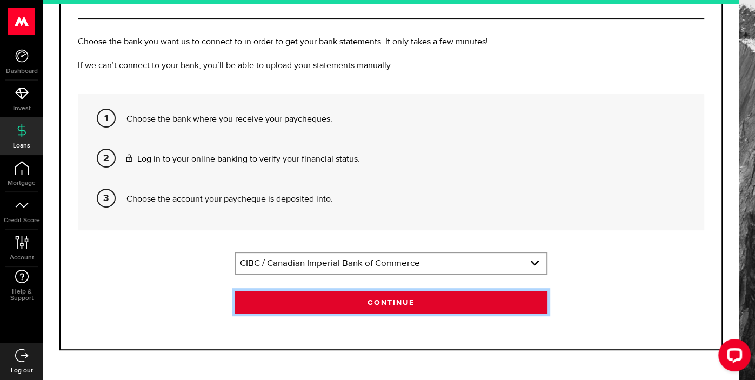
click at [427, 301] on button "Continue" at bounding box center [392, 302] width 314 height 23
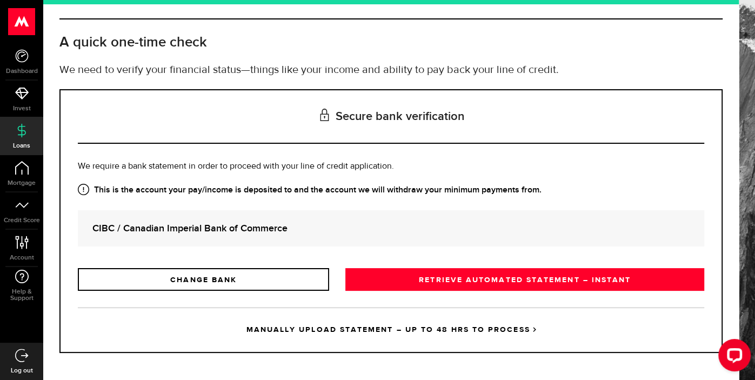
scroll to position [44, 0]
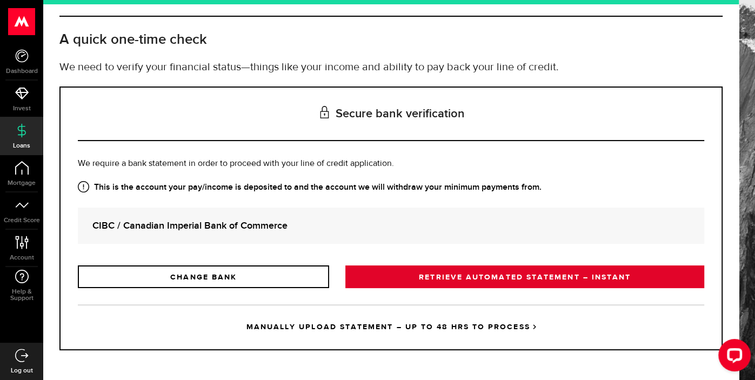
click at [454, 278] on link "RETRIEVE AUTOMATED STATEMENT – INSTANT" at bounding box center [525, 276] width 359 height 23
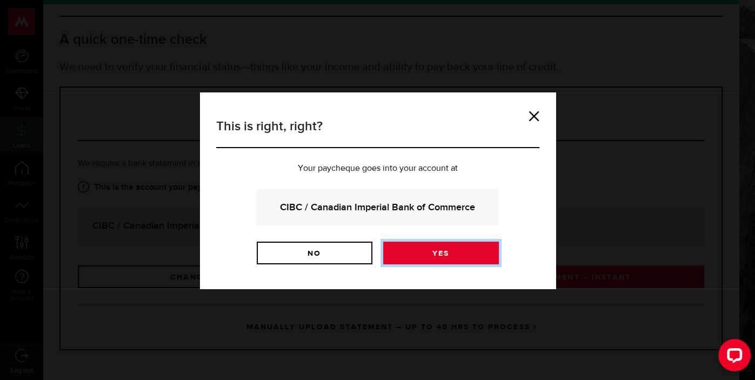
click at [442, 259] on link "Yes" at bounding box center [441, 253] width 116 height 23
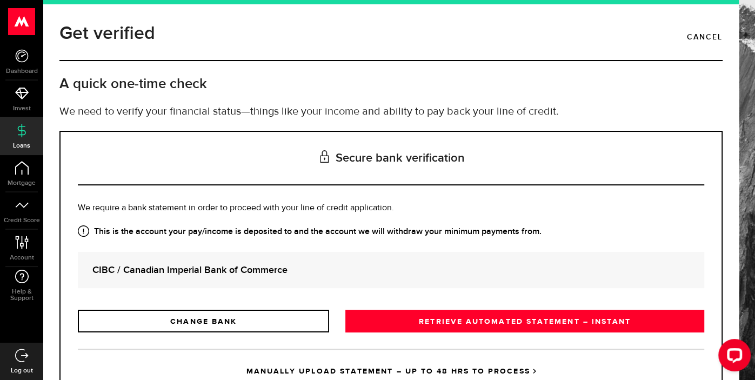
click at [293, 269] on strong "CIBC / Canadian Imperial Bank of Commerce" at bounding box center [390, 270] width 597 height 15
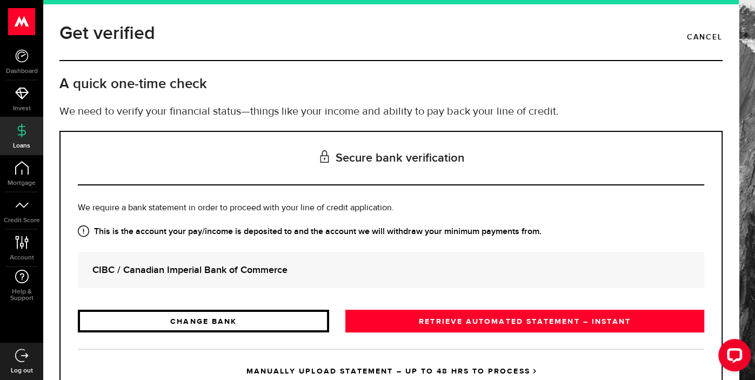
scroll to position [44, 0]
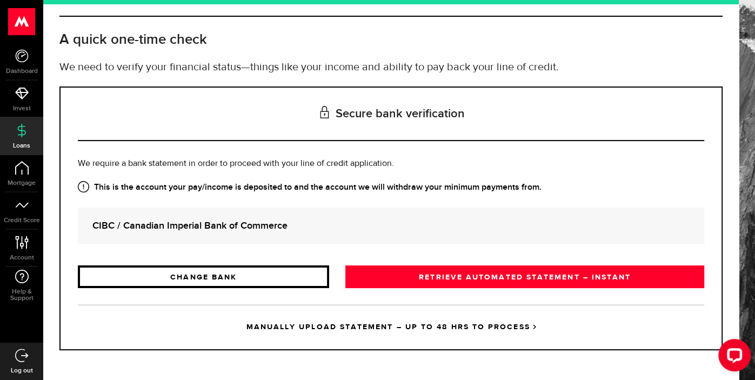
click at [293, 275] on link "CHANGE BANK" at bounding box center [203, 276] width 251 height 23
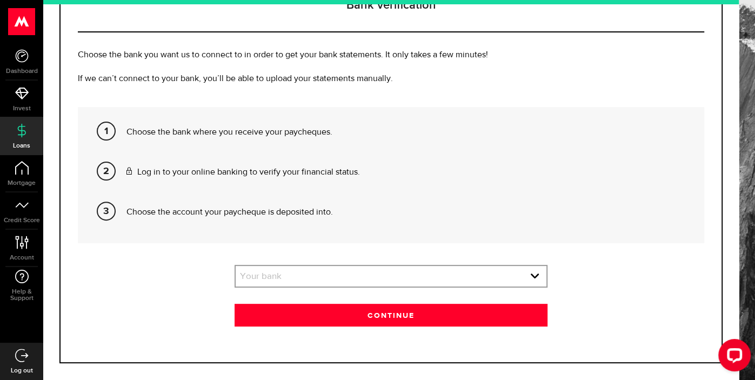
scroll to position [166, 0]
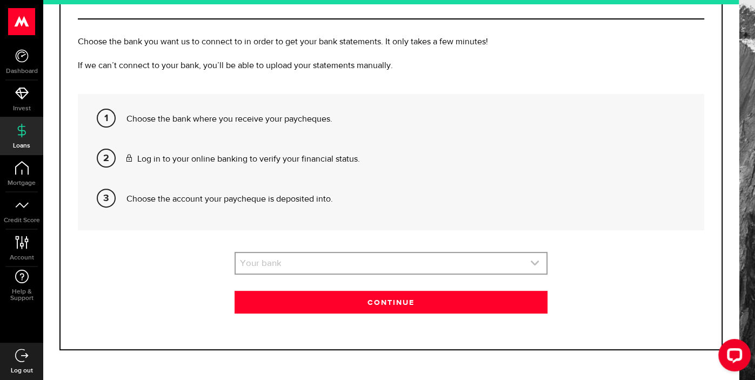
click at [308, 268] on link "expand select" at bounding box center [391, 263] width 311 height 21
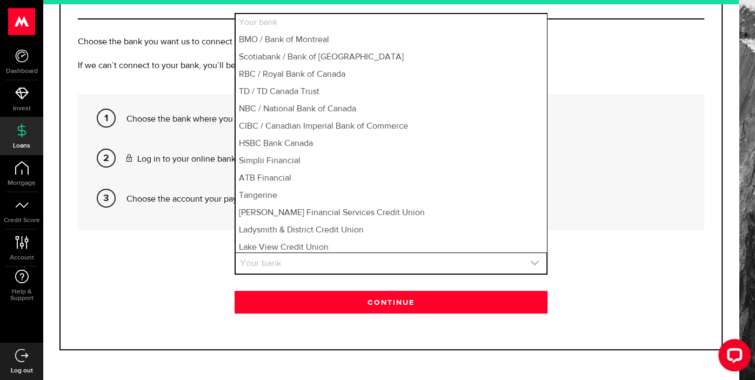
scroll to position [547, 0]
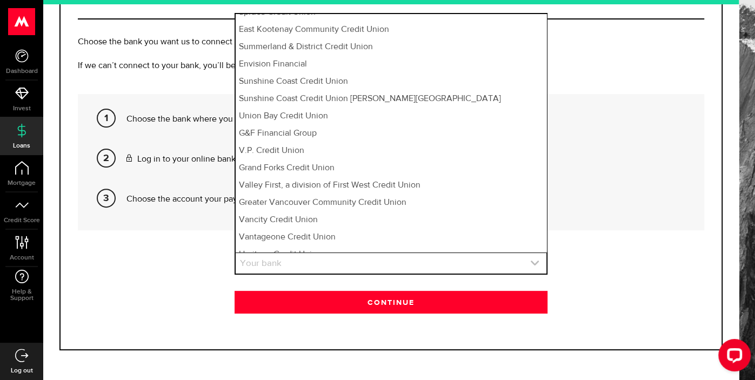
click at [301, 261] on link "expand select" at bounding box center [391, 263] width 311 height 21
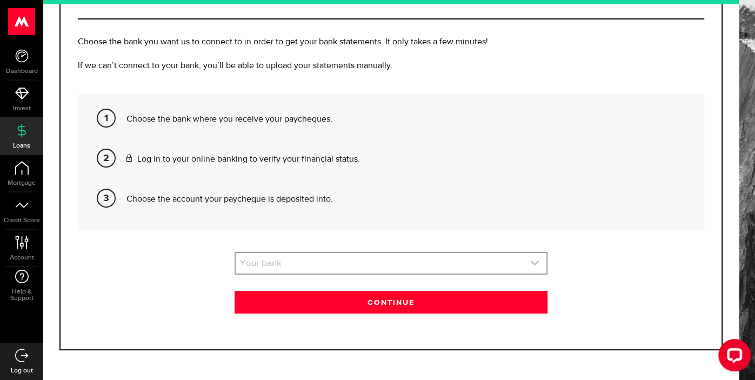
click at [310, 258] on link "expand select" at bounding box center [391, 263] width 311 height 21
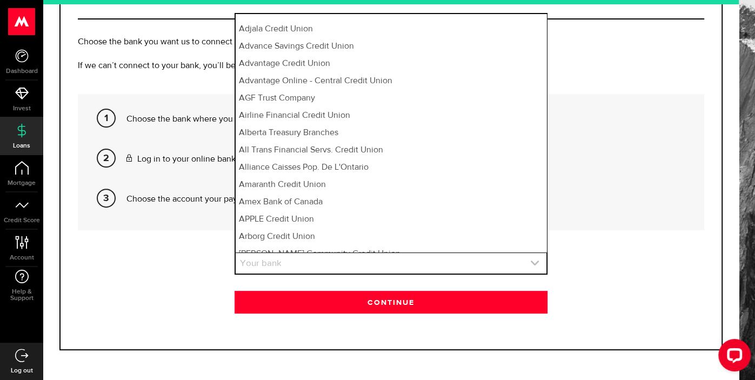
scroll to position [1377, 0]
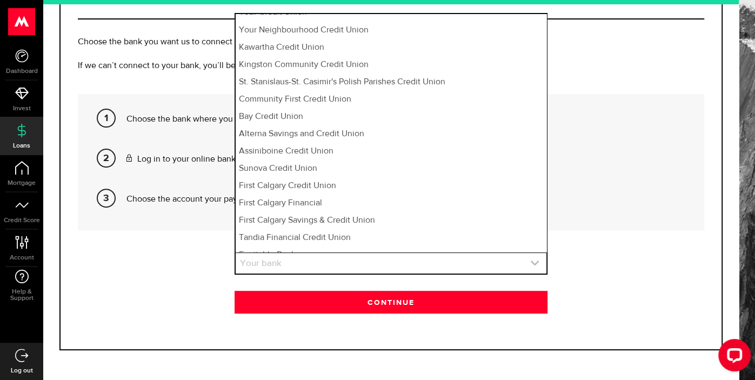
click at [288, 265] on link "expand select" at bounding box center [391, 263] width 311 height 21
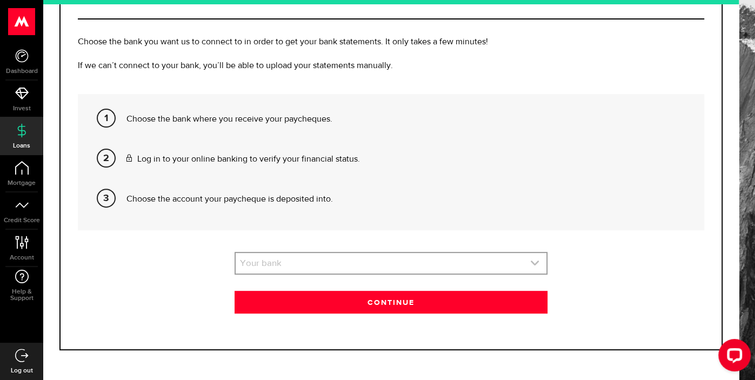
click at [282, 267] on link "expand select" at bounding box center [391, 263] width 311 height 21
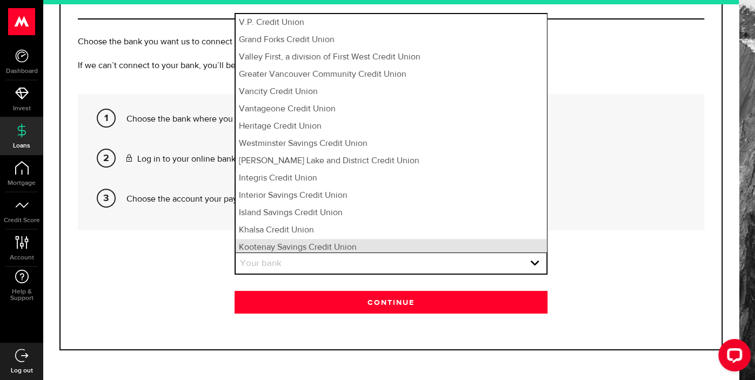
scroll to position [679, 0]
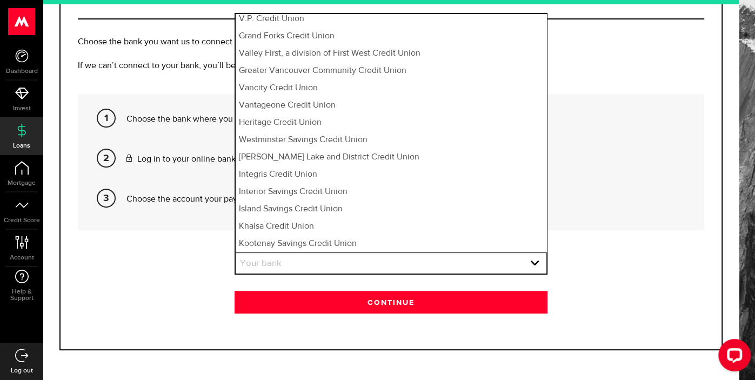
click at [196, 268] on section "Your bank Please pick your bank first! Your bank Your bank BMO / Bank of Montre…" at bounding box center [391, 283] width 627 height 62
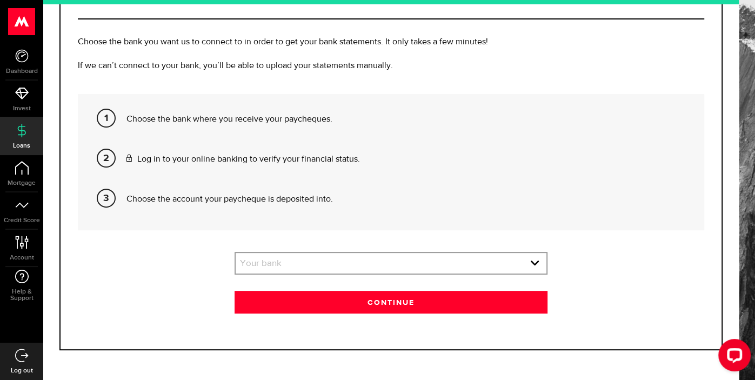
click at [28, 22] on use at bounding box center [22, 21] width 26 height 27
